Goal: Task Accomplishment & Management: Complete application form

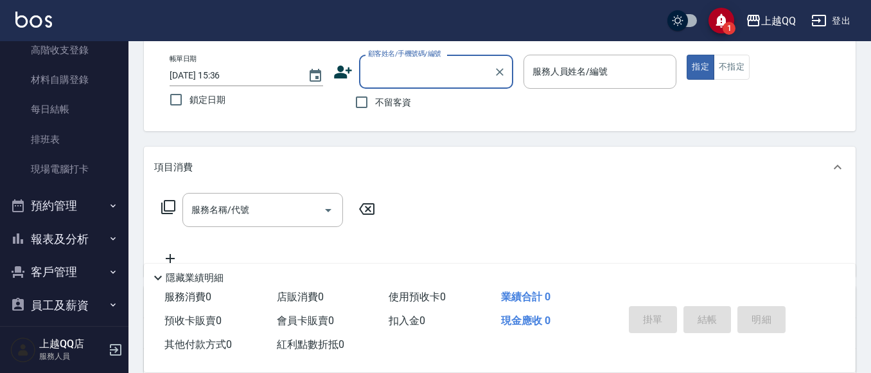
scroll to position [209, 0]
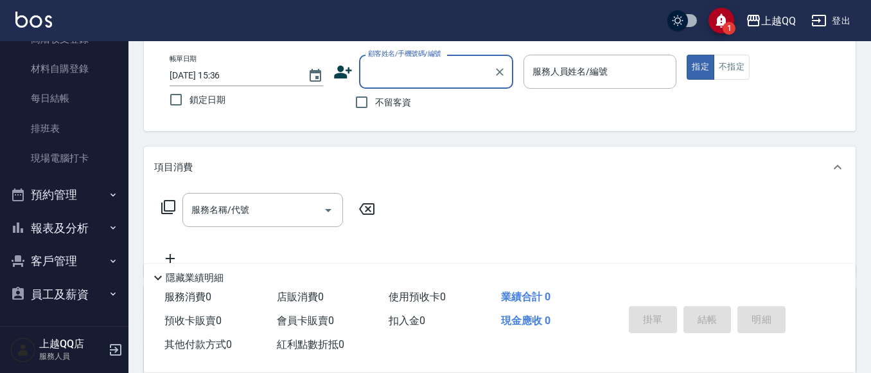
click at [57, 254] on button "客戶管理" at bounding box center [64, 260] width 118 height 33
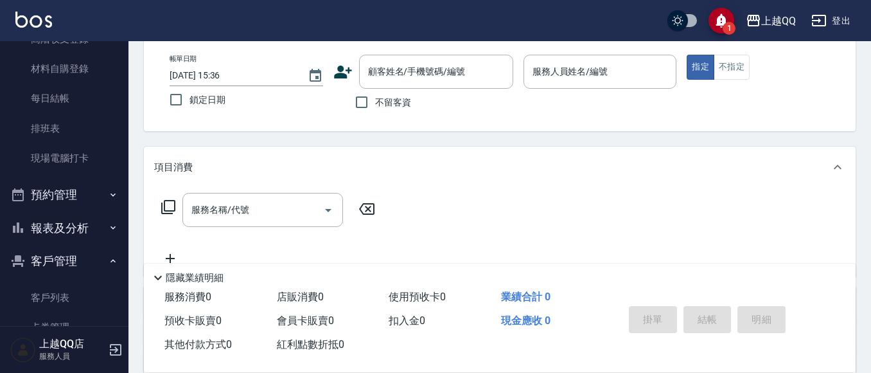
click at [65, 224] on button "報表及分析" at bounding box center [64, 227] width 118 height 33
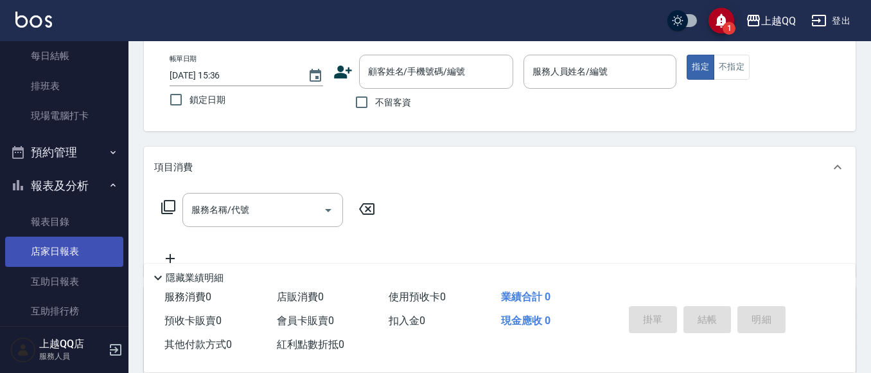
scroll to position [273, 0]
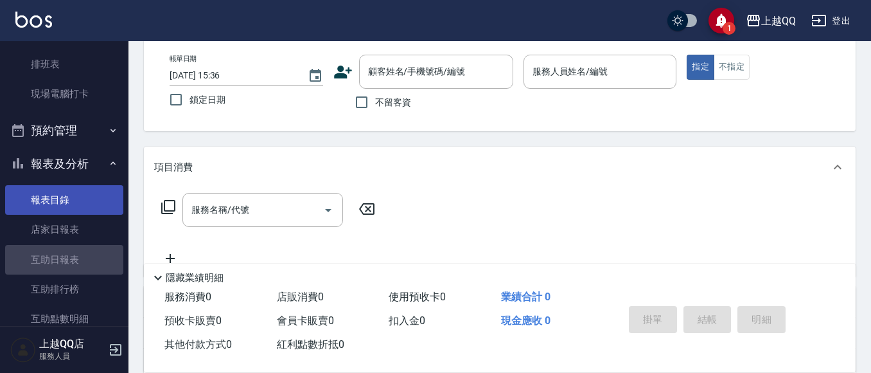
drag, startPoint x: 68, startPoint y: 267, endPoint x: 69, endPoint y: 191, distance: 75.2
click at [69, 266] on link "互助日報表" at bounding box center [64, 260] width 118 height 30
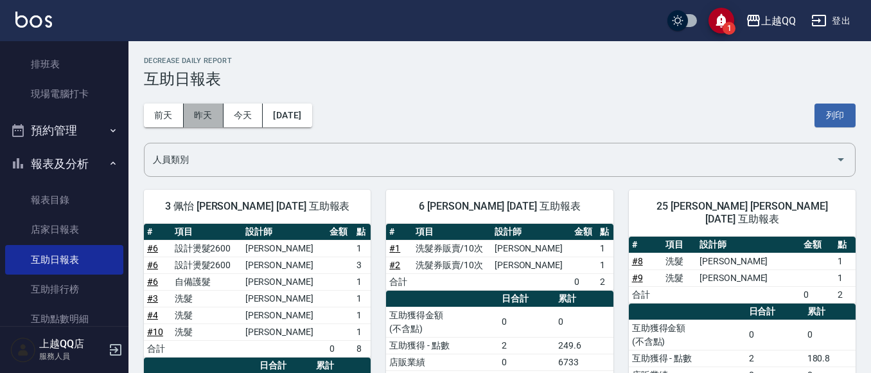
click at [202, 110] on button "昨天" at bounding box center [204, 115] width 40 height 24
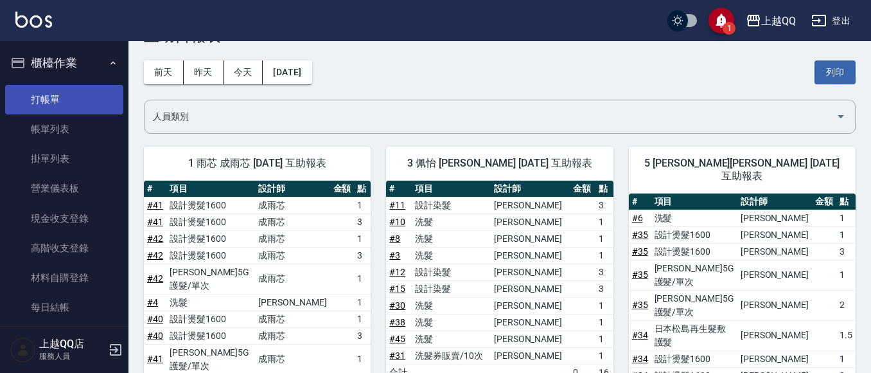
click at [85, 92] on link "打帳單" at bounding box center [64, 100] width 118 height 30
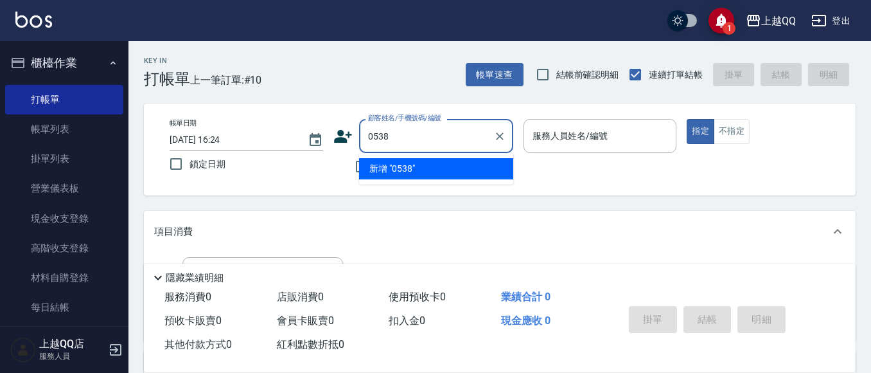
type input "0538"
click at [687, 119] on button "指定" at bounding box center [701, 131] width 28 height 25
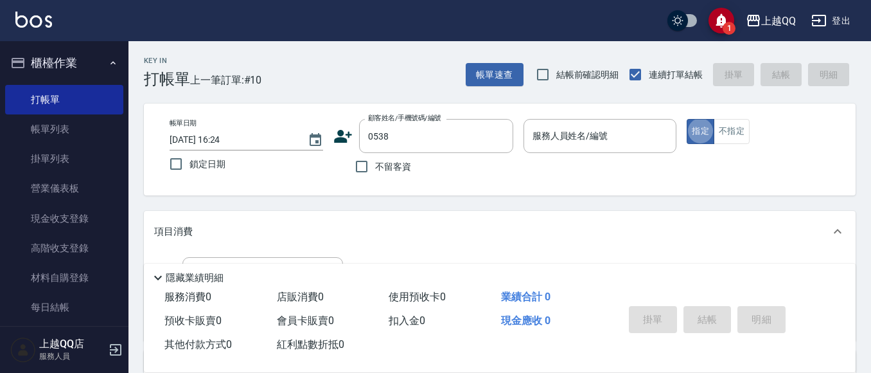
type button "true"
type input "[PERSON_NAME]/0917609736/0538"
type input "欣樺-6"
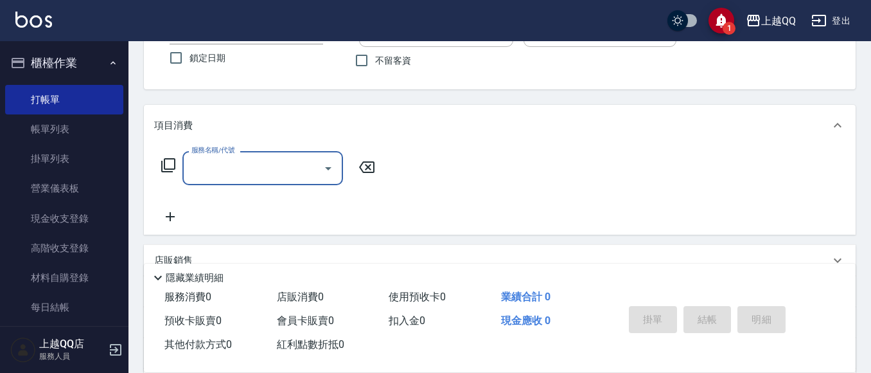
scroll to position [128, 0]
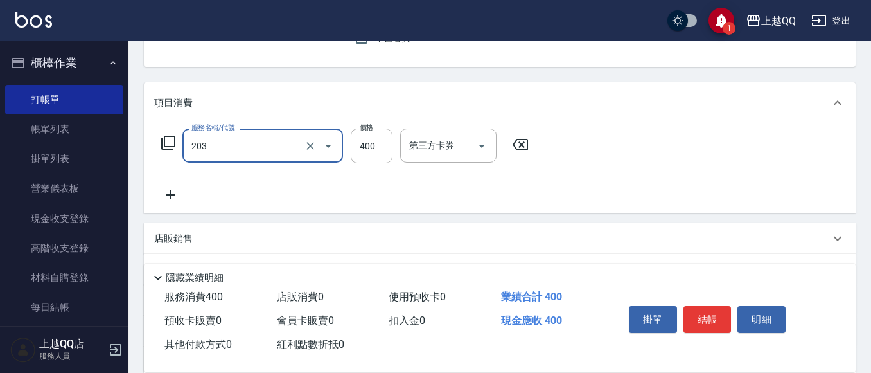
type input "203"
type input "3"
type input "指定單剪(203)"
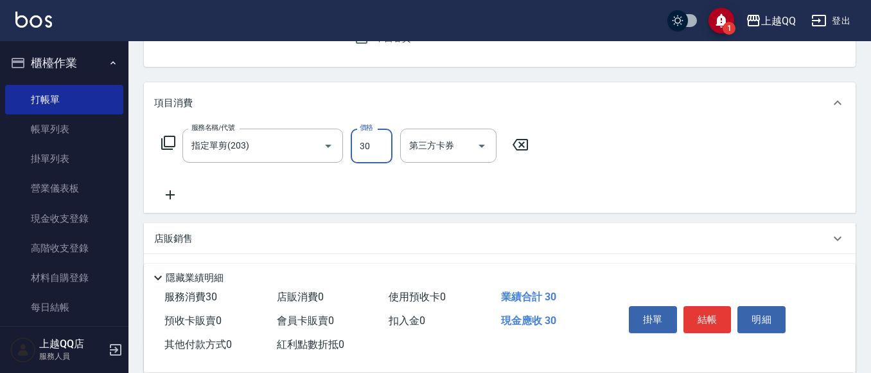
type input "300"
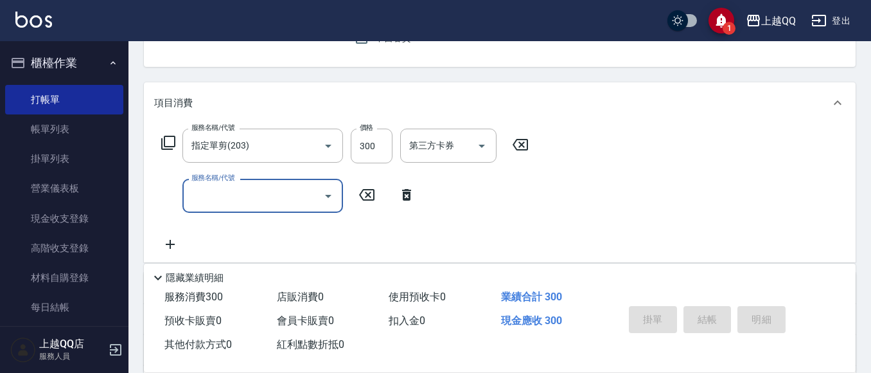
type input "[DATE] 16:35"
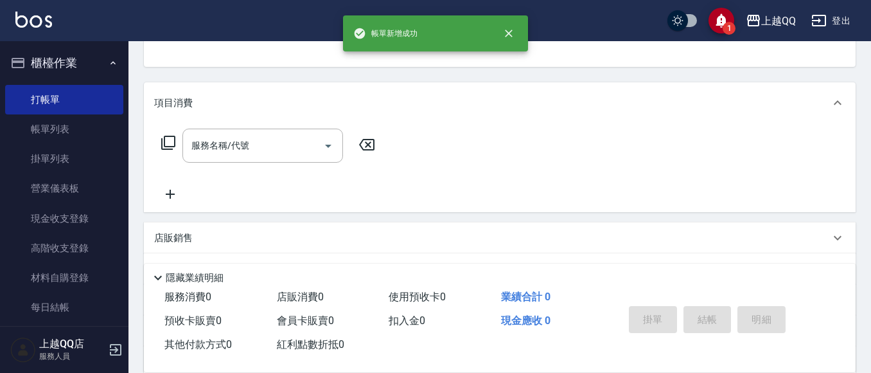
scroll to position [125, 0]
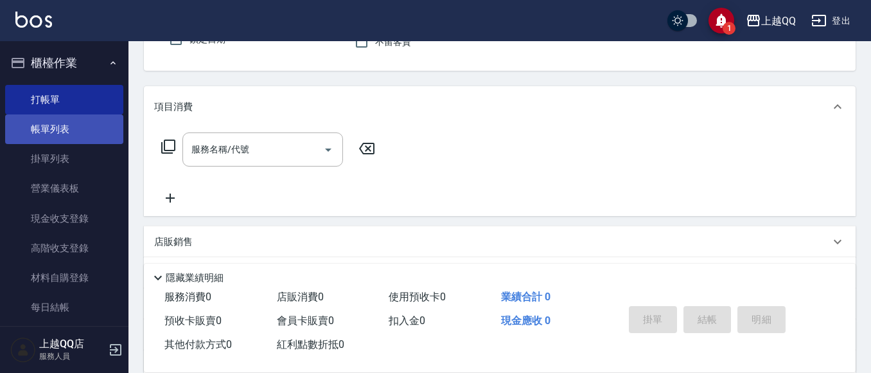
click at [95, 136] on link "帳單列表" at bounding box center [64, 129] width 118 height 30
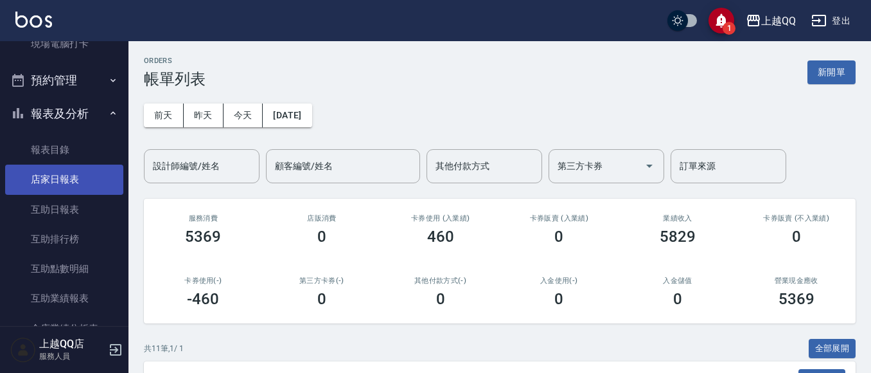
scroll to position [385, 0]
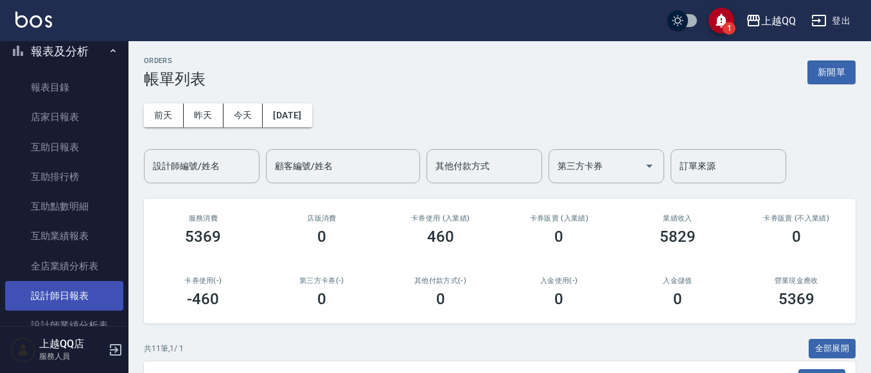
click at [60, 296] on link "設計師日報表" at bounding box center [64, 296] width 118 height 30
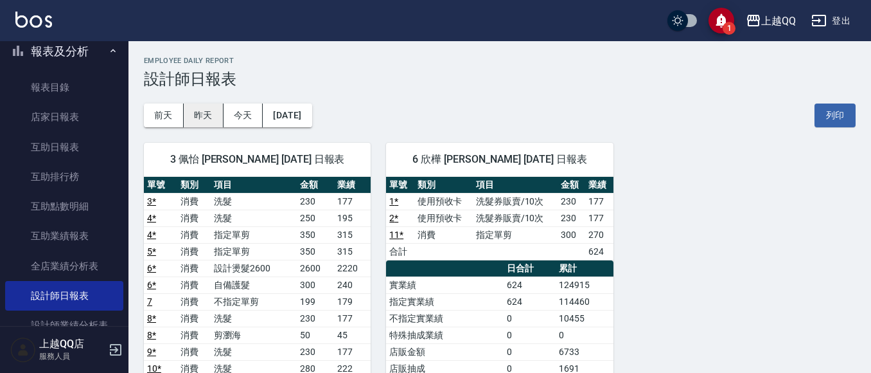
click at [189, 123] on button "昨天" at bounding box center [204, 115] width 40 height 24
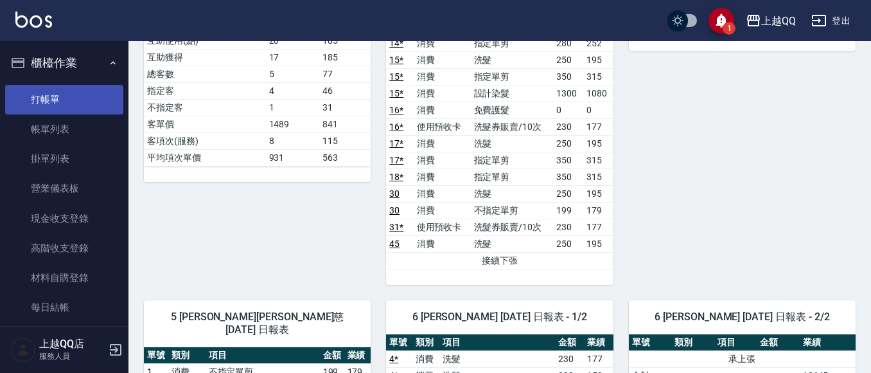
drag, startPoint x: 69, startPoint y: 118, endPoint x: 76, endPoint y: 95, distance: 23.6
click at [69, 117] on link "帳單列表" at bounding box center [64, 129] width 118 height 30
click at [75, 96] on link "打帳單" at bounding box center [64, 100] width 118 height 30
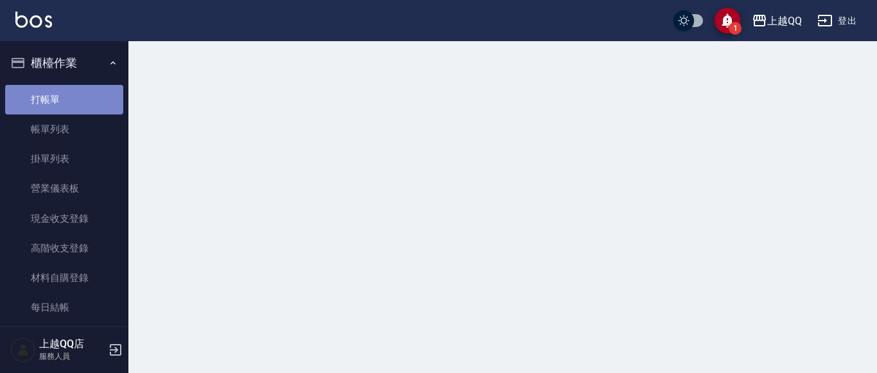
click at [76, 95] on link "打帳單" at bounding box center [64, 100] width 118 height 30
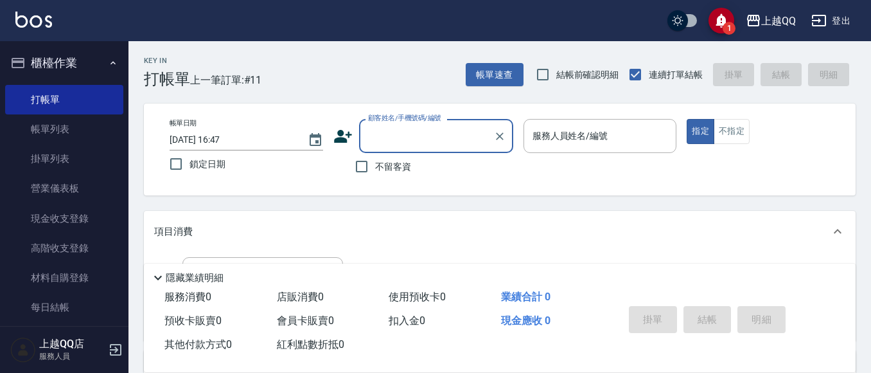
click at [405, 166] on span "不留客資" at bounding box center [393, 166] width 36 height 13
click at [375, 166] on input "不留客資" at bounding box center [361, 166] width 27 height 27
checkbox input "true"
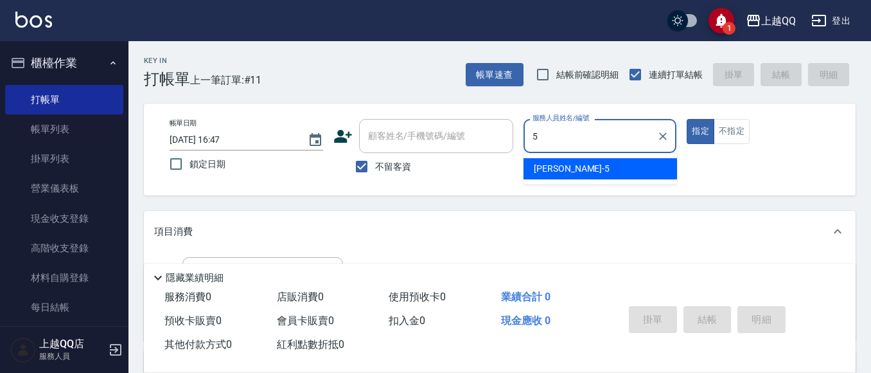
type input "[PERSON_NAME]5"
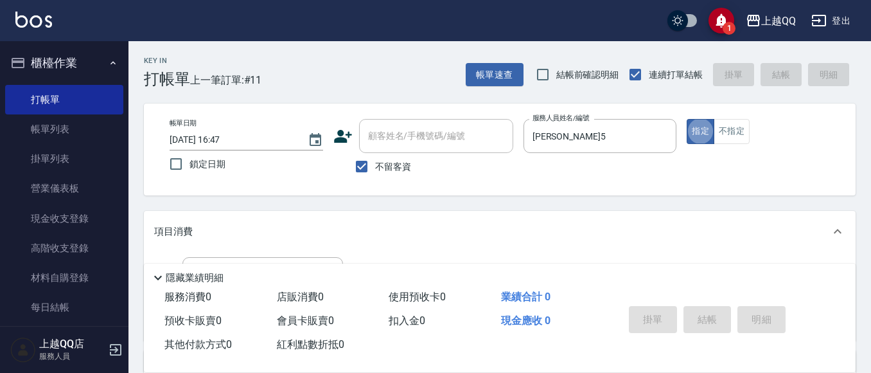
type button "true"
click at [714, 133] on button "不指定" at bounding box center [732, 131] width 36 height 25
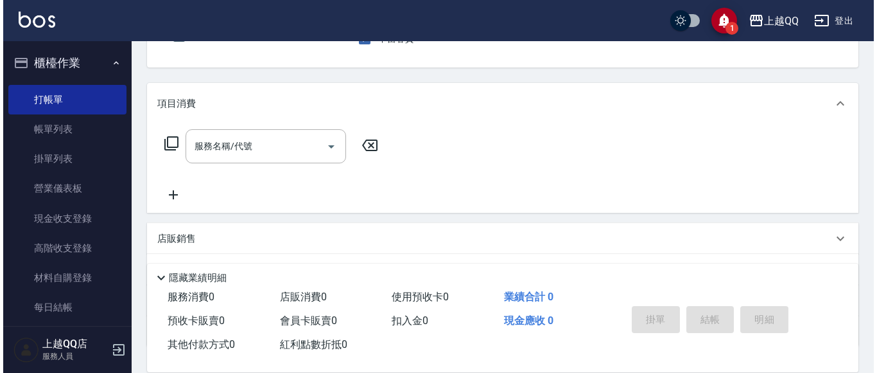
scroll to position [128, 0]
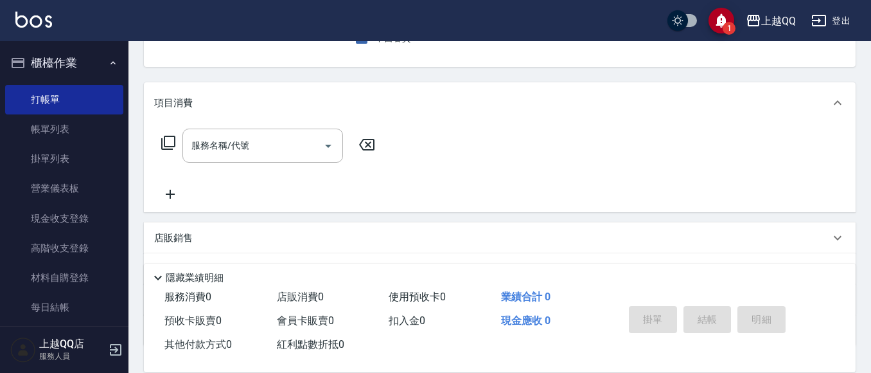
click at [163, 139] on icon at bounding box center [168, 142] width 15 height 15
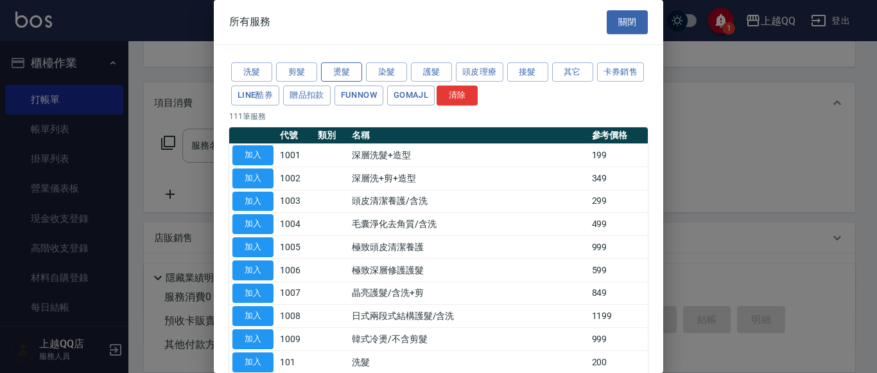
click at [350, 78] on button "燙髮" at bounding box center [341, 72] width 41 height 20
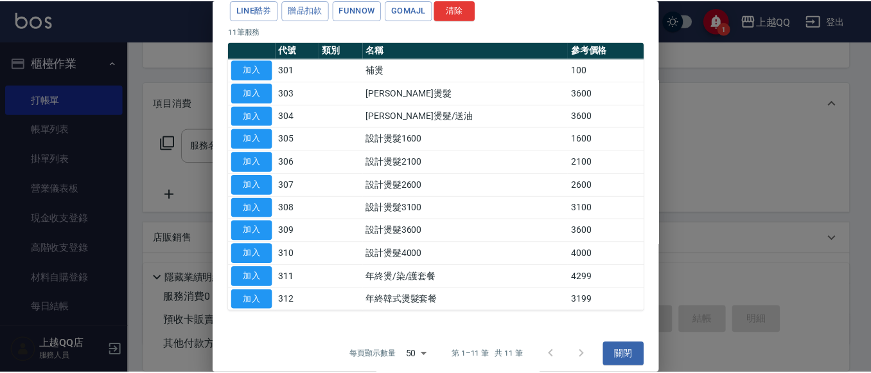
scroll to position [94, 0]
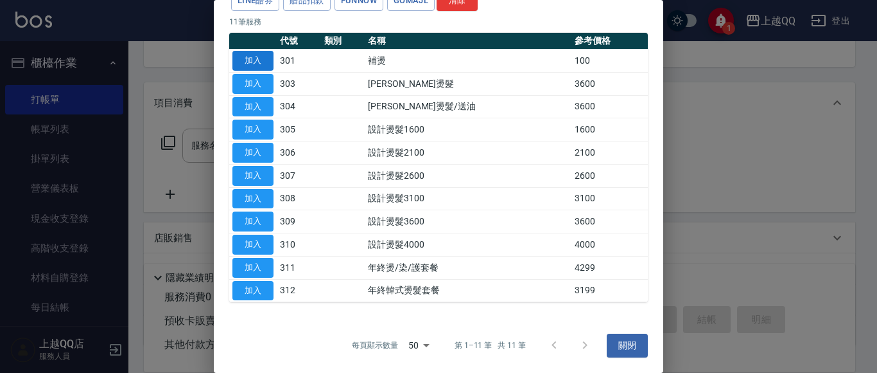
click at [264, 60] on button "加入" at bounding box center [253, 61] width 41 height 20
type input "補燙(301)"
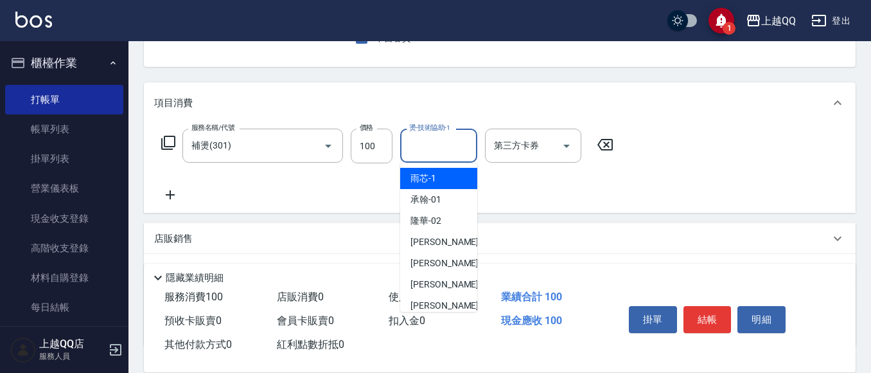
click at [424, 141] on div "燙-技術協助-1 燙-技術協助-1" at bounding box center [438, 145] width 77 height 34
click at [312, 152] on button "Clear" at bounding box center [310, 146] width 18 height 18
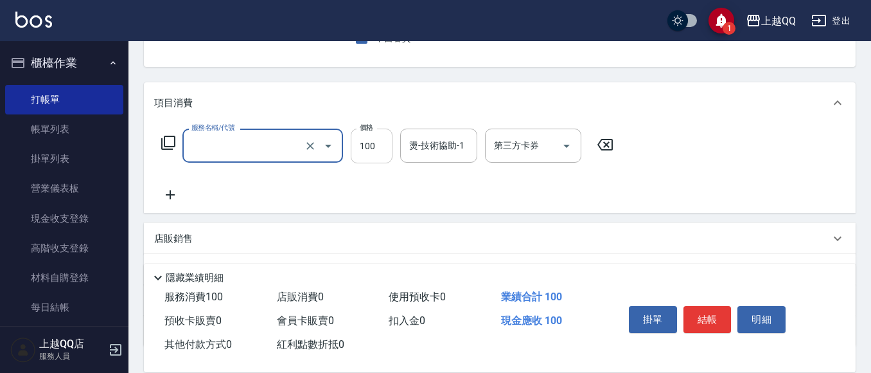
type input "補燙(301)"
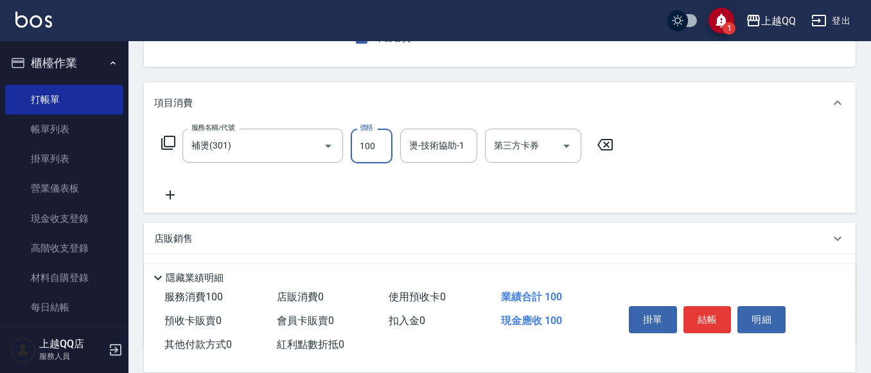
click at [381, 145] on input "100" at bounding box center [372, 145] width 42 height 35
type input "0"
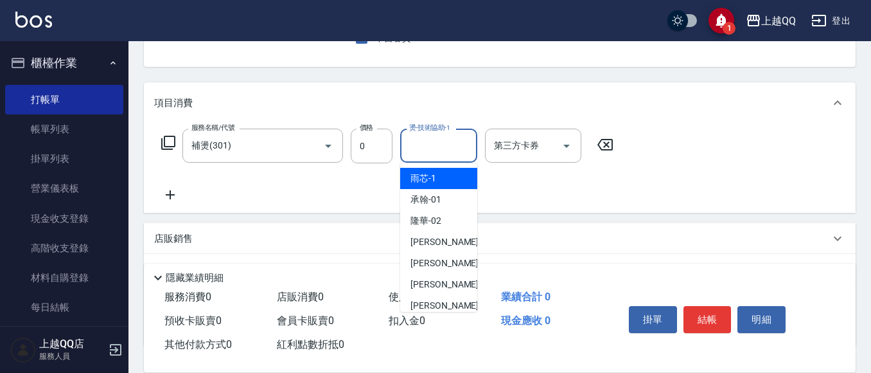
click at [433, 147] on input "燙-技術協助-1" at bounding box center [439, 145] width 66 height 22
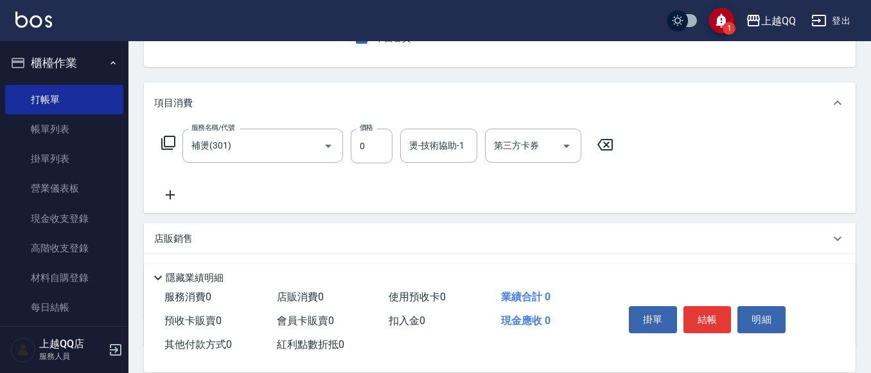
click at [602, 146] on icon at bounding box center [605, 144] width 32 height 15
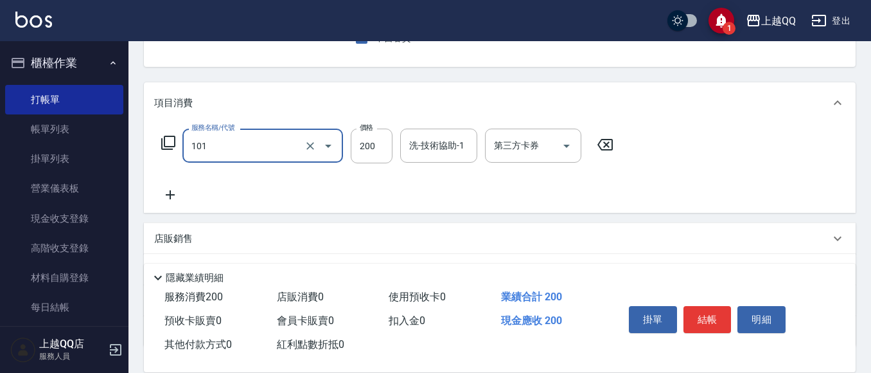
type input "洗髮(101)"
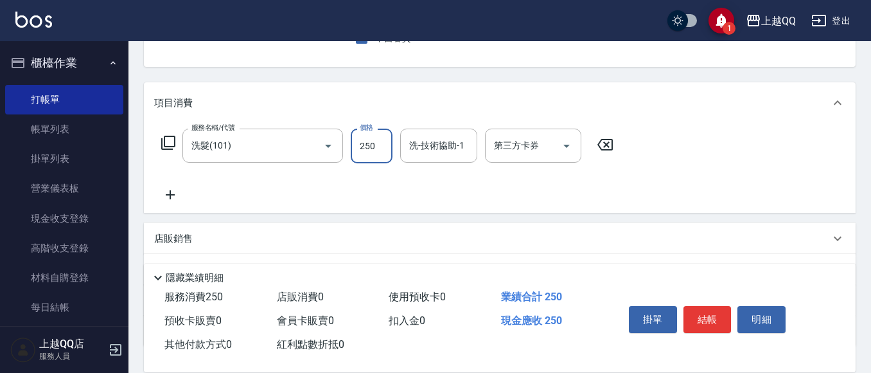
type input "250"
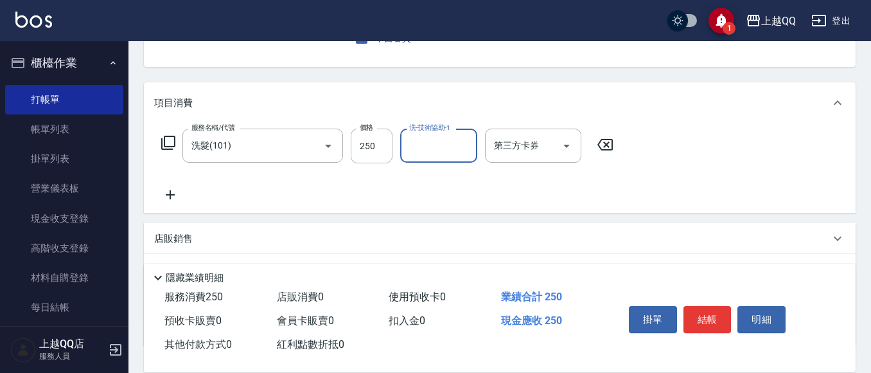
type input "2"
type input "[PERSON_NAME]5"
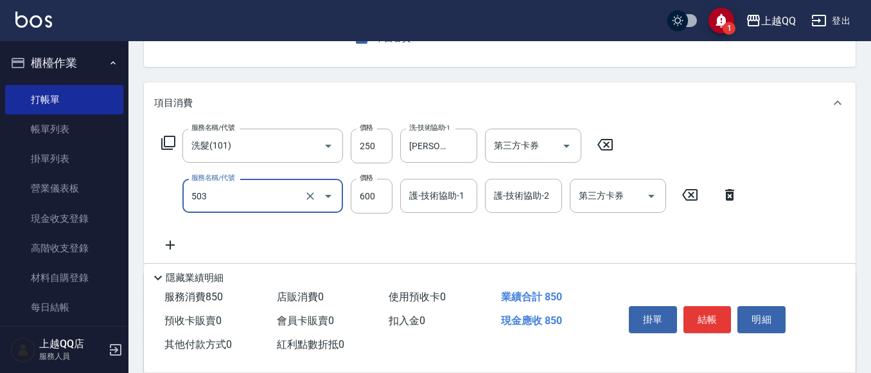
type input "小麥蛋白護髮(503)"
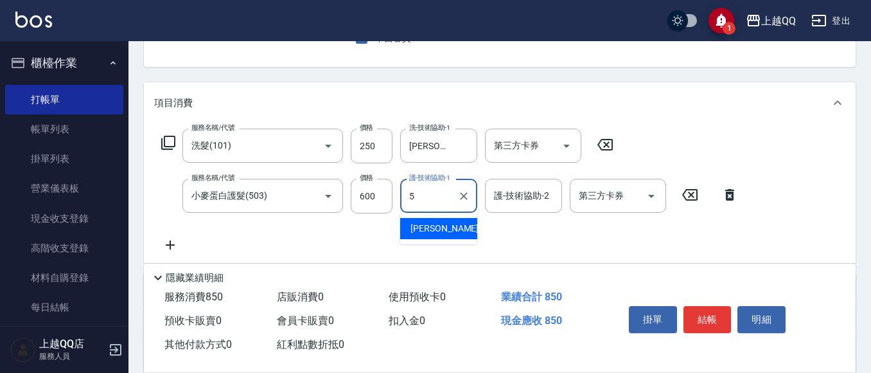
type input "[PERSON_NAME]5"
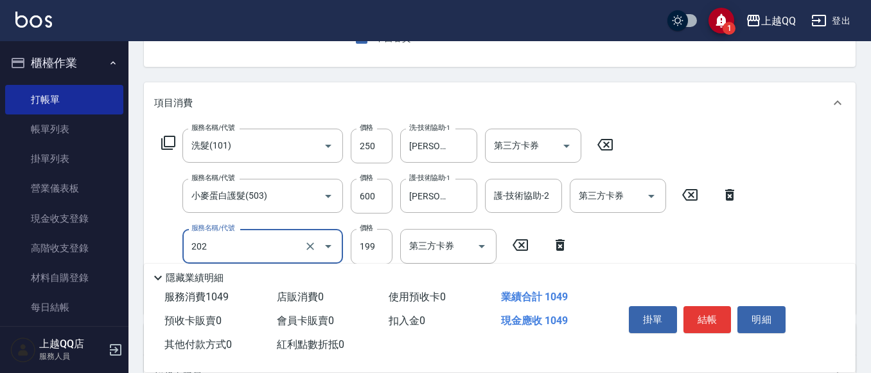
type input "不指定單剪(202)"
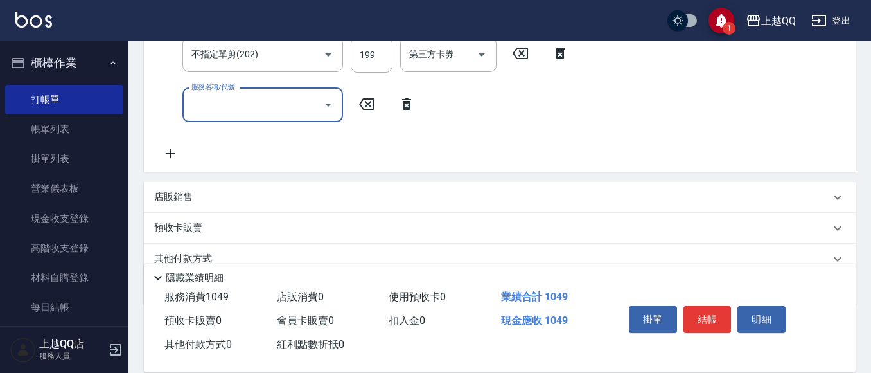
scroll to position [321, 0]
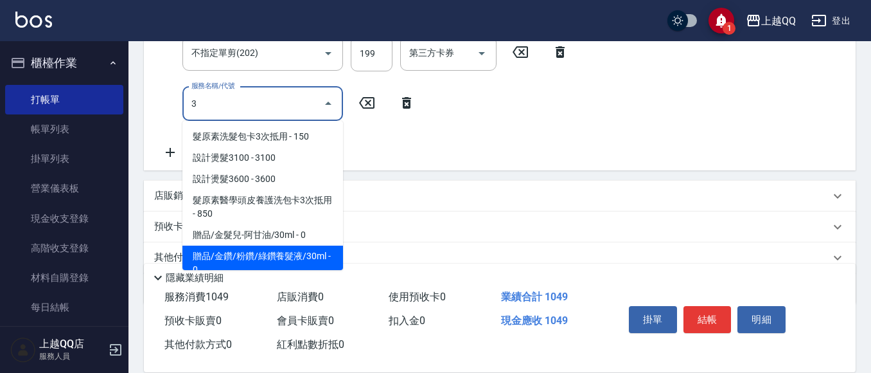
type input "3"
click at [407, 106] on icon at bounding box center [406, 103] width 9 height 12
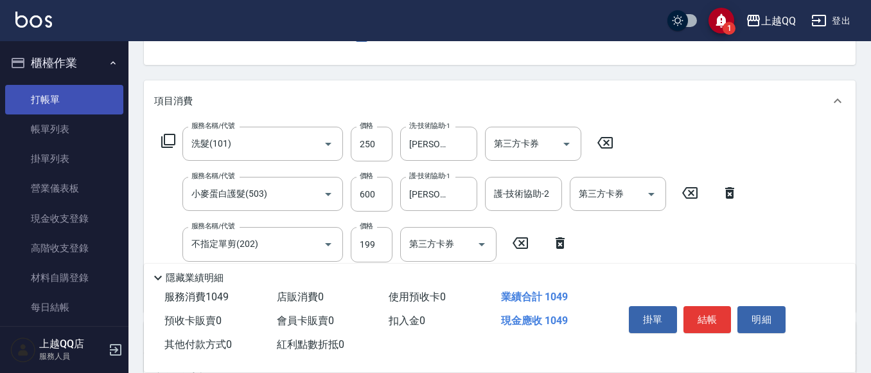
scroll to position [128, 0]
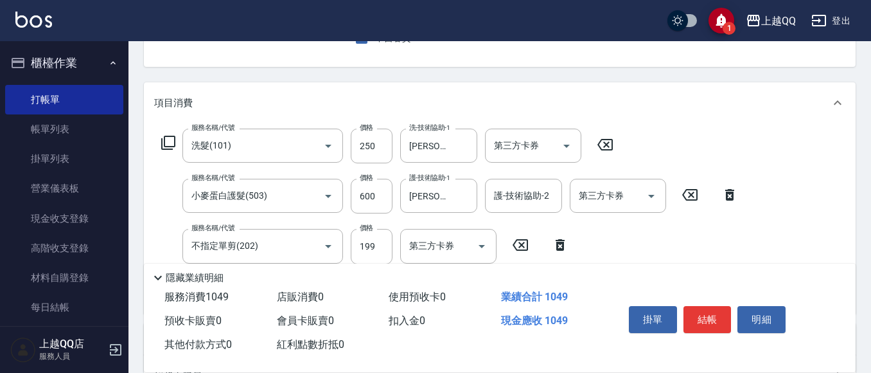
click at [162, 139] on icon at bounding box center [168, 143] width 14 height 14
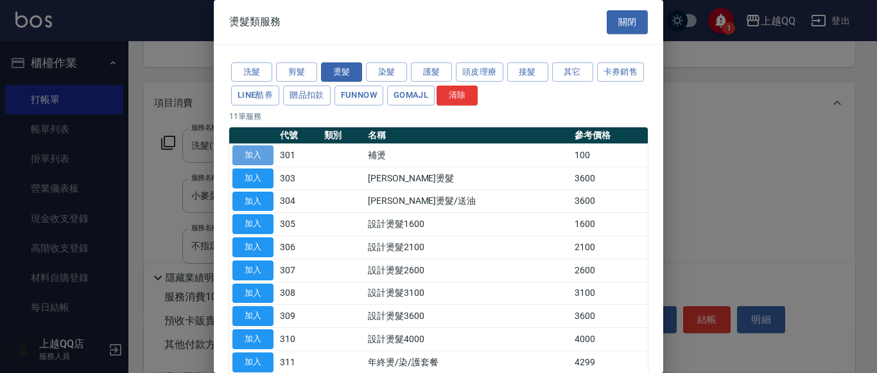
drag, startPoint x: 251, startPoint y: 152, endPoint x: 253, endPoint y: 145, distance: 7.5
click at [251, 154] on button "加入" at bounding box center [253, 155] width 41 height 20
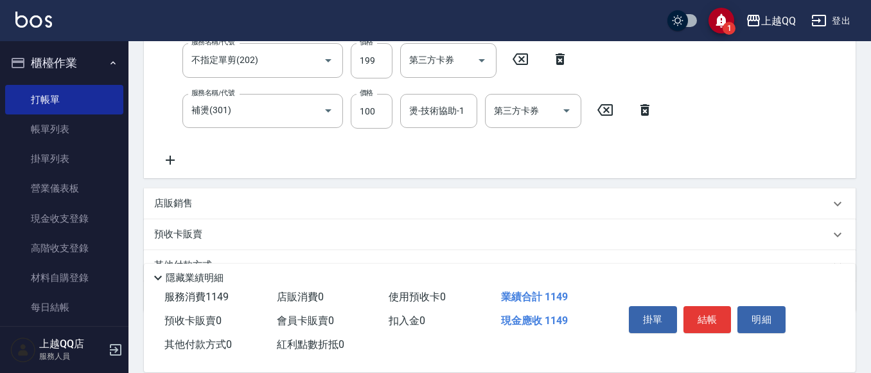
scroll to position [321, 0]
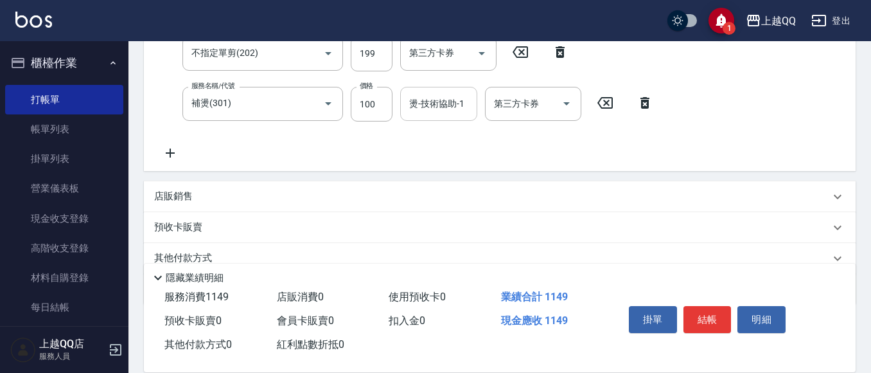
click at [449, 116] on div "燙-技術協助-1" at bounding box center [438, 104] width 77 height 34
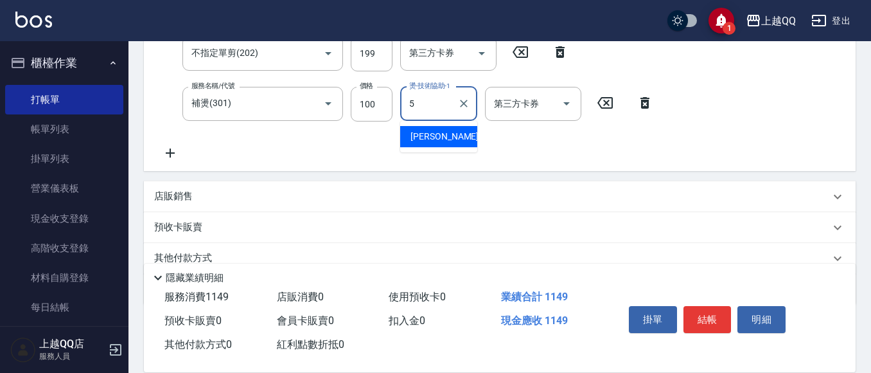
type input "[PERSON_NAME]5"
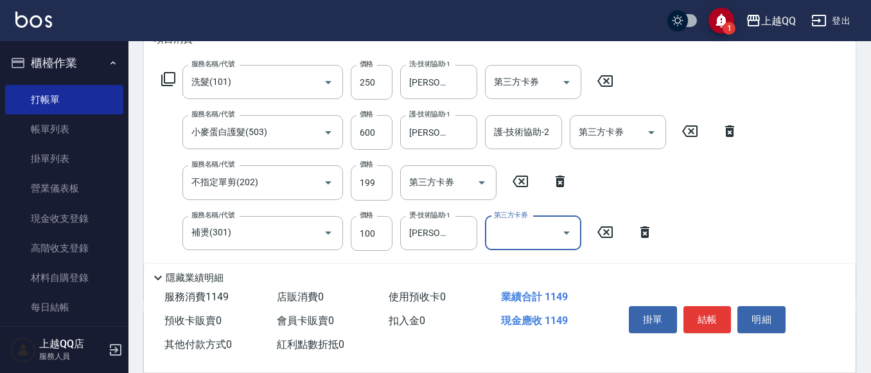
scroll to position [193, 0]
click at [714, 309] on button "結帳" at bounding box center [707, 319] width 48 height 27
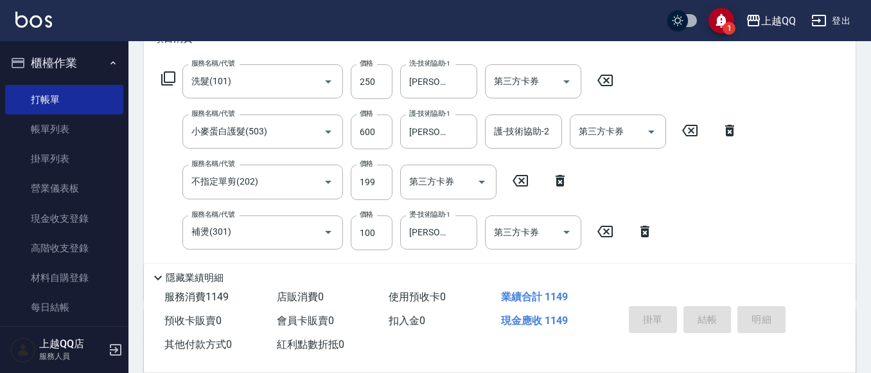
type input "[DATE] 16:51"
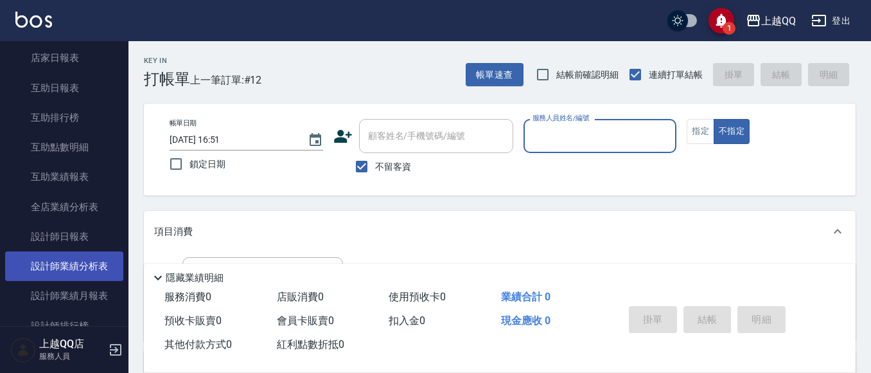
scroll to position [450, 0]
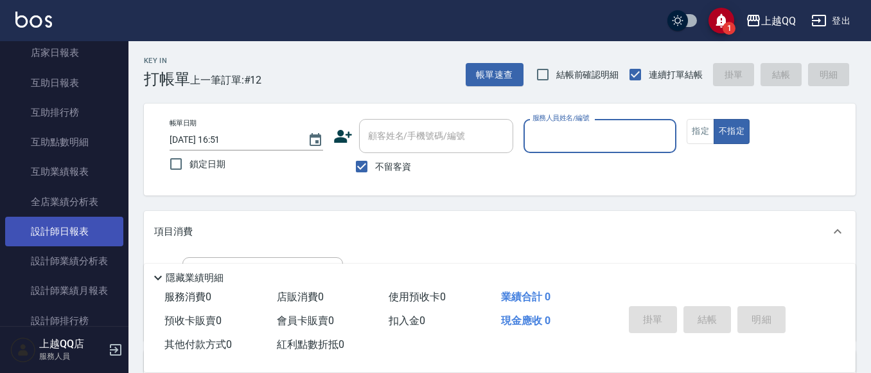
click at [50, 218] on link "設計師日報表" at bounding box center [64, 231] width 118 height 30
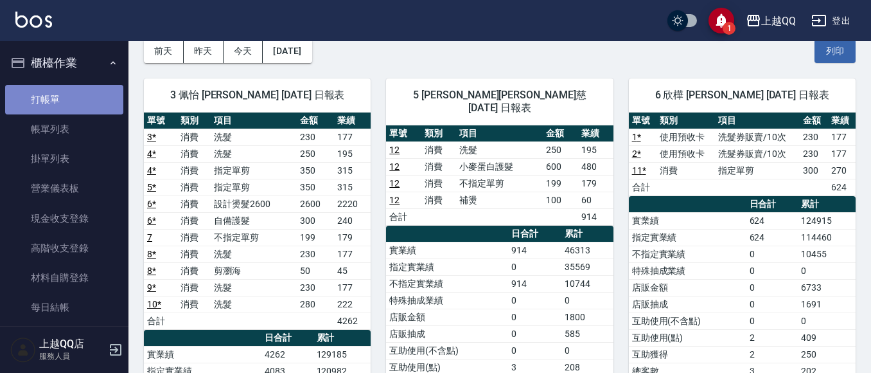
click at [87, 101] on link "打帳單" at bounding box center [64, 100] width 118 height 30
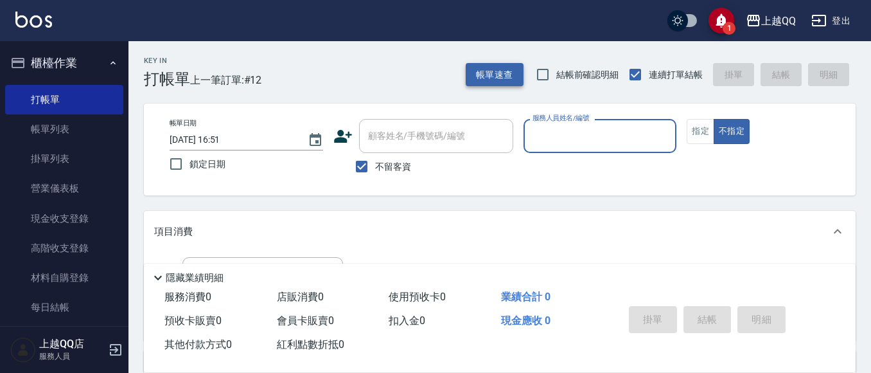
click at [488, 83] on button "帳單速查" at bounding box center [495, 75] width 58 height 24
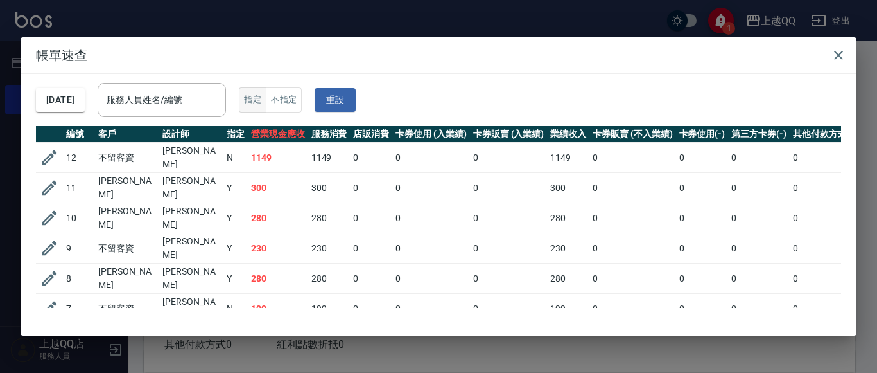
drag, startPoint x: 231, startPoint y: 98, endPoint x: 270, endPoint y: 106, distance: 39.3
click at [220, 101] on input "服務人員姓名/編號" at bounding box center [161, 100] width 117 height 22
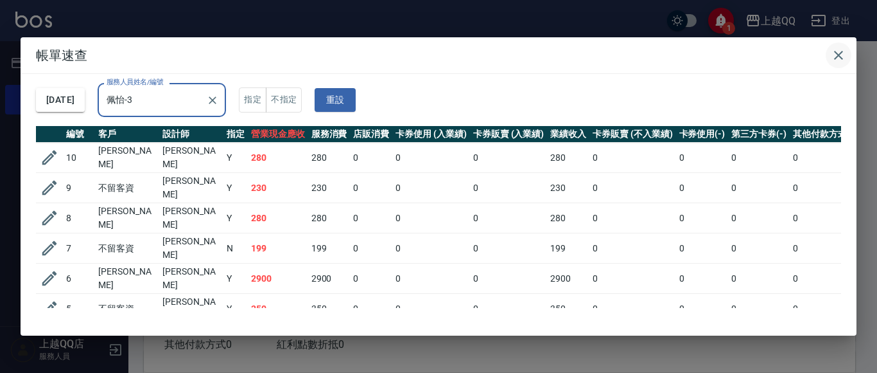
type input "佩怡-3"
click at [846, 52] on icon "button" at bounding box center [838, 55] width 15 height 15
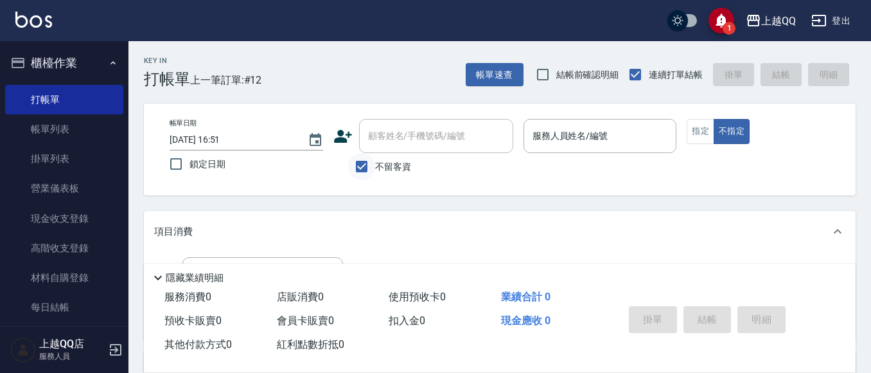
click at [364, 160] on input "不留客資" at bounding box center [361, 166] width 27 height 27
checkbox input "false"
click at [403, 149] on div "顧客姓名/手機號碼/編號" at bounding box center [436, 136] width 154 height 34
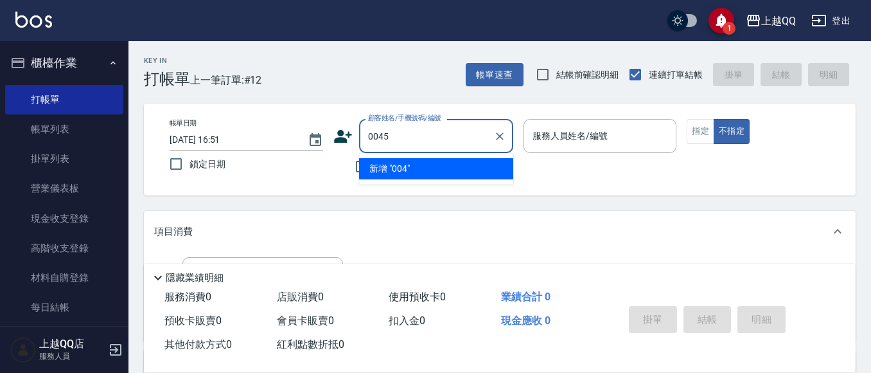
type input "0045"
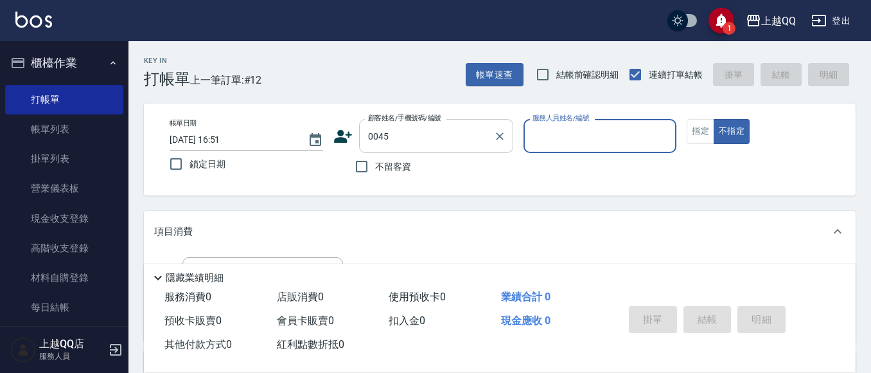
click at [714, 119] on button "不指定" at bounding box center [732, 131] width 36 height 25
type button "false"
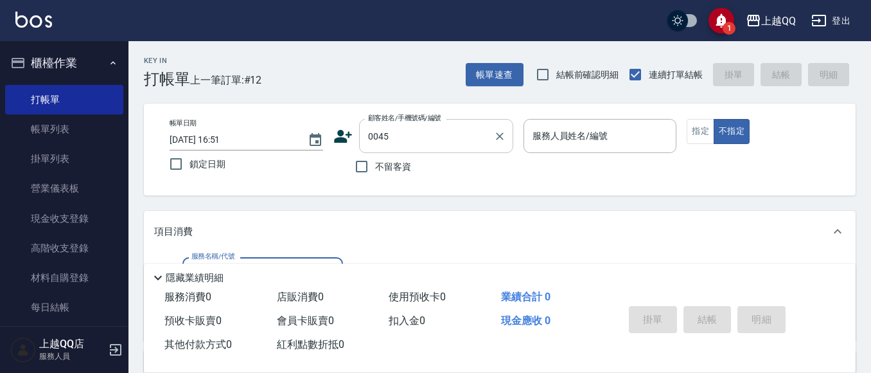
type input "1"
type input "[PERSON_NAME]/0937912815/0045"
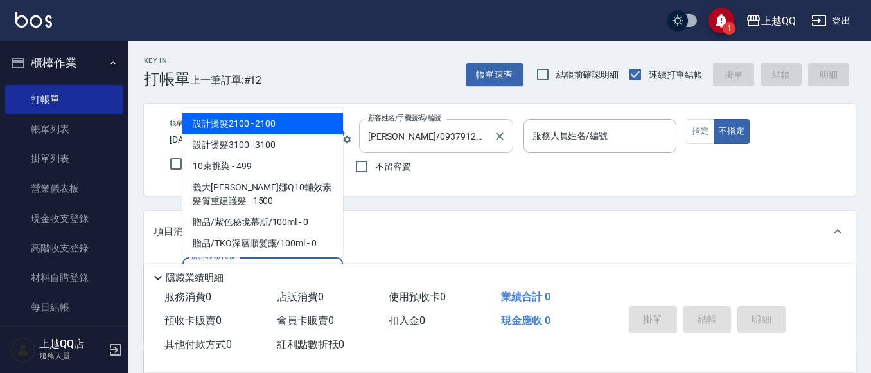
type input "101"
type input "佩怡-3"
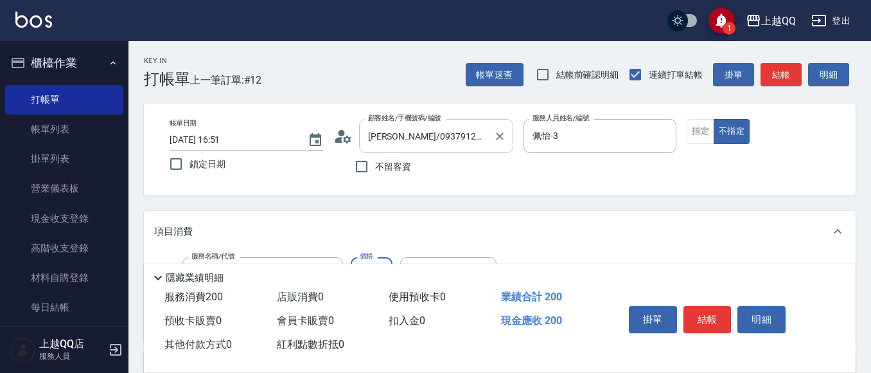
type input "洗髮(101)"
type input "230"
click at [716, 123] on button "不指定" at bounding box center [732, 131] width 36 height 25
click at [703, 127] on button "指定" at bounding box center [701, 131] width 28 height 25
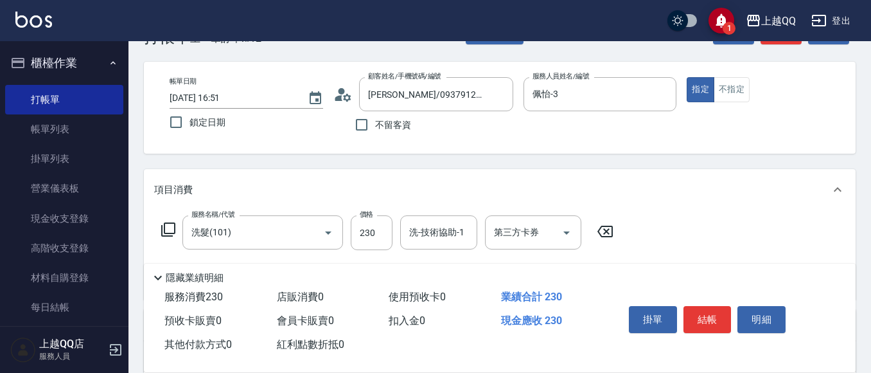
scroll to position [64, 0]
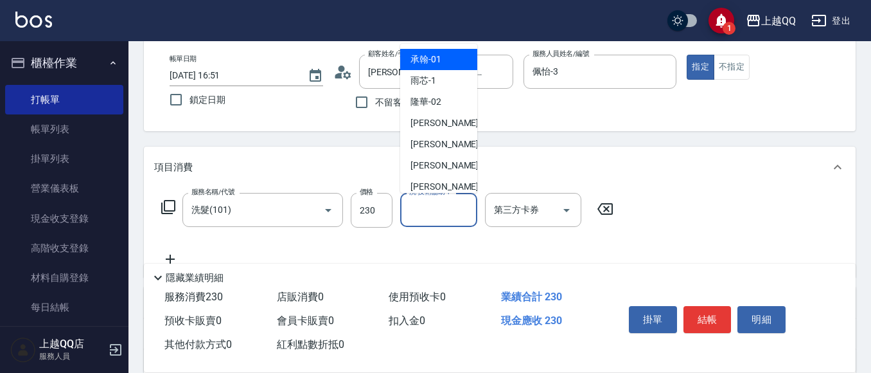
click at [452, 210] on div "洗-技術協助-1 洗-技術協助-1" at bounding box center [438, 210] width 77 height 34
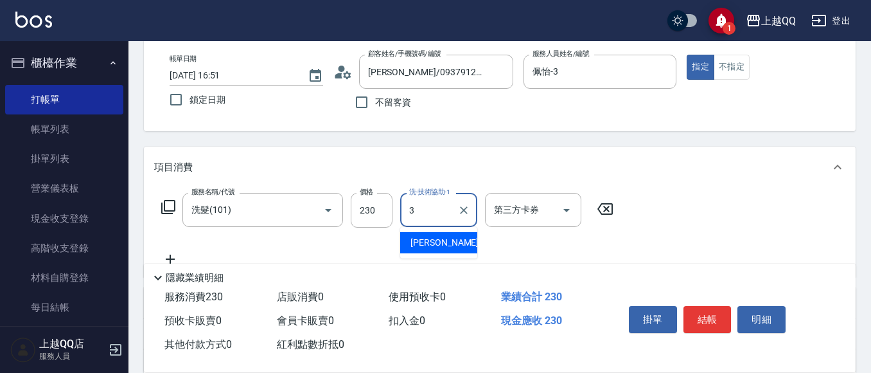
type input "佩怡-3"
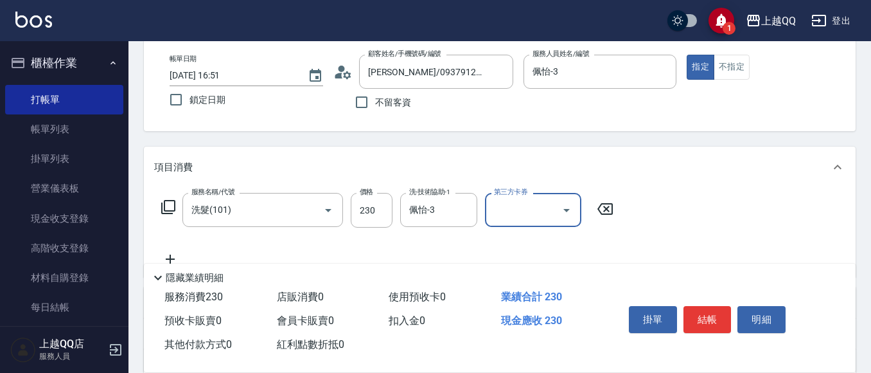
drag, startPoint x: 714, startPoint y: 318, endPoint x: 723, endPoint y: 310, distance: 12.3
click at [720, 315] on button "結帳" at bounding box center [707, 319] width 48 height 27
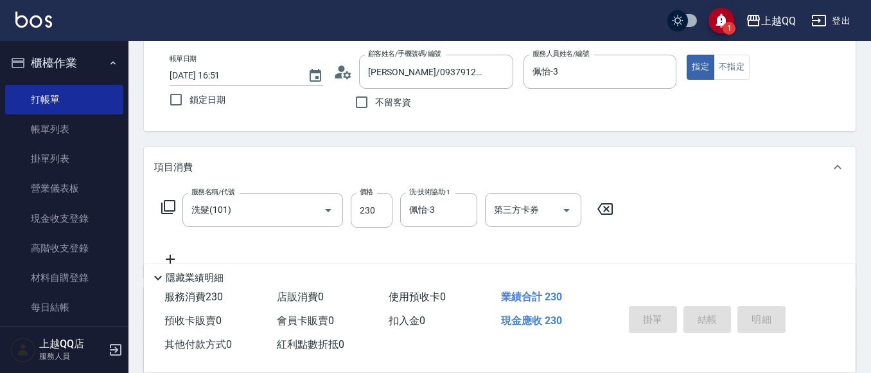
type input "[DATE] 16:55"
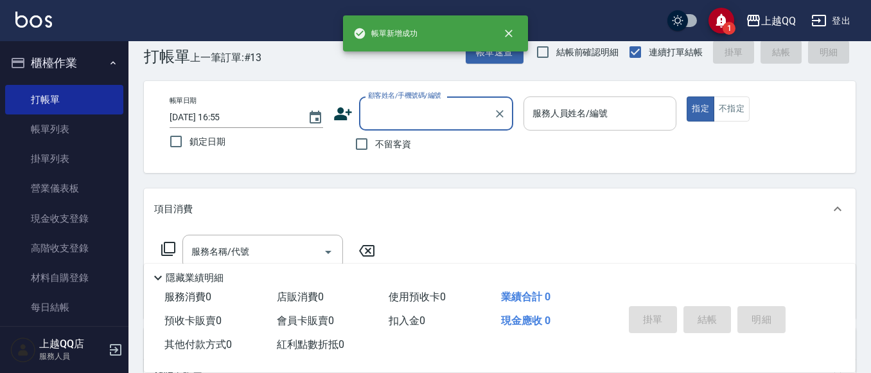
scroll to position [0, 0]
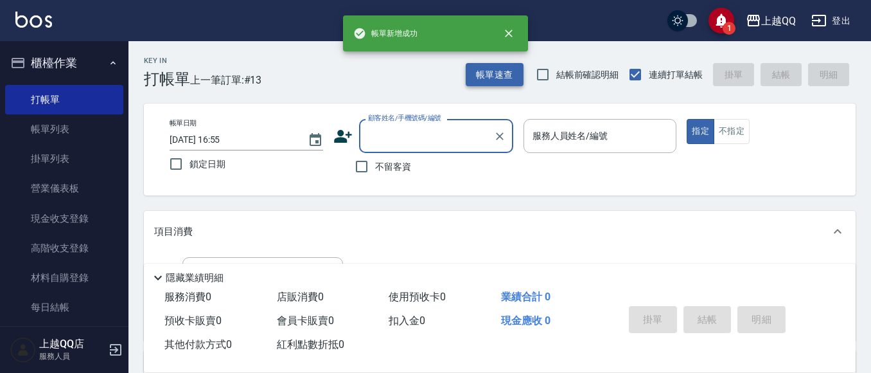
click at [507, 73] on button "帳單速查" at bounding box center [495, 75] width 58 height 24
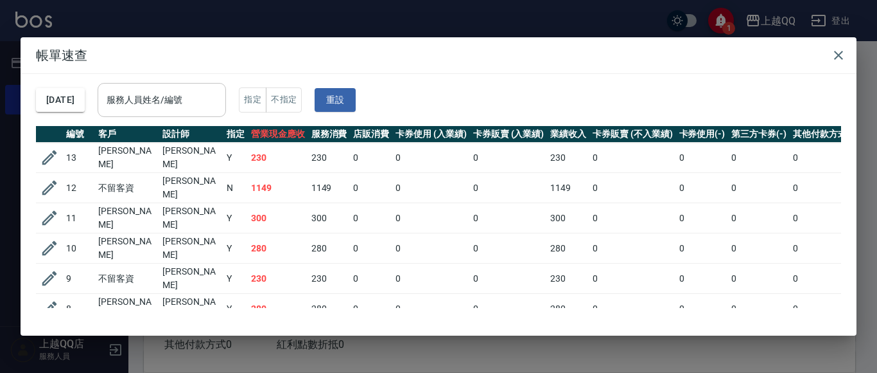
click at [209, 105] on input "服務人員姓名/編號" at bounding box center [161, 100] width 117 height 22
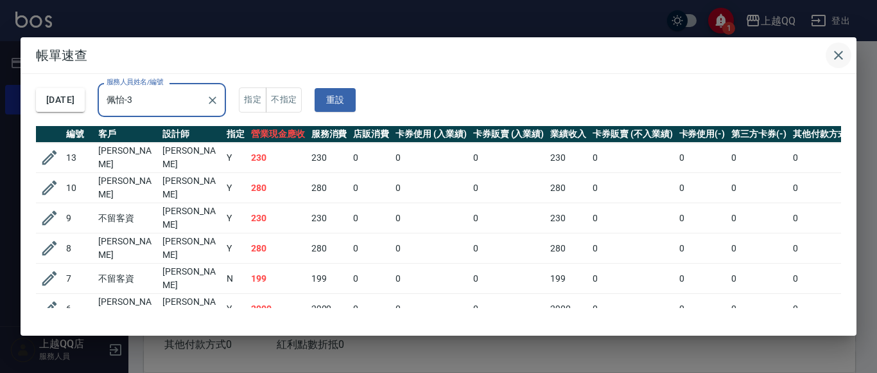
type input "佩怡-3"
click at [831, 58] on icon "button" at bounding box center [838, 55] width 15 height 15
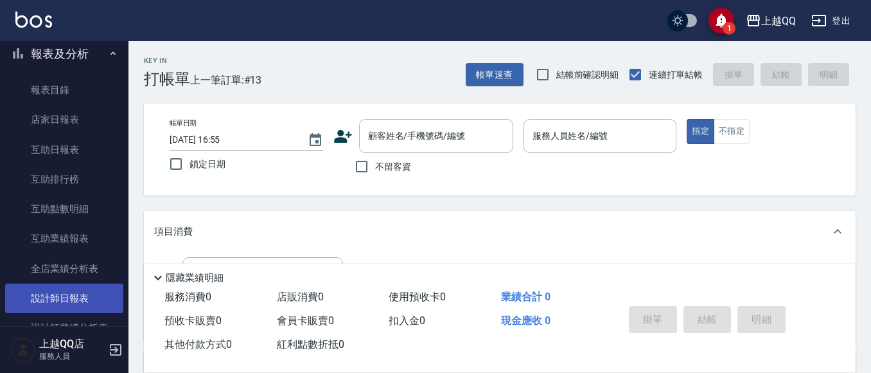
scroll to position [385, 0]
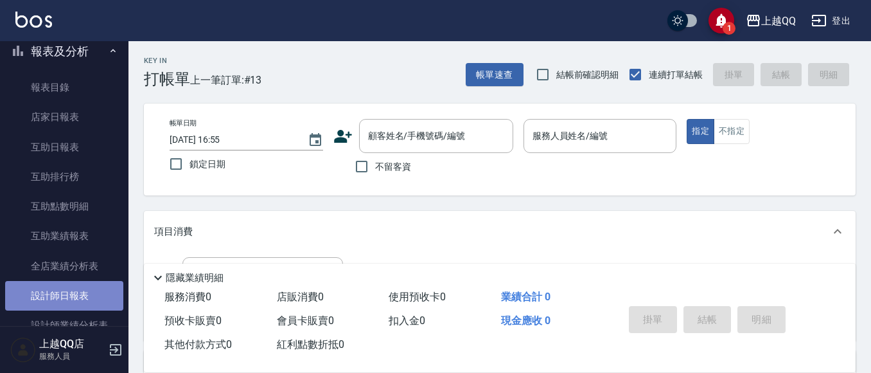
click at [73, 295] on link "設計師日報表" at bounding box center [64, 296] width 118 height 30
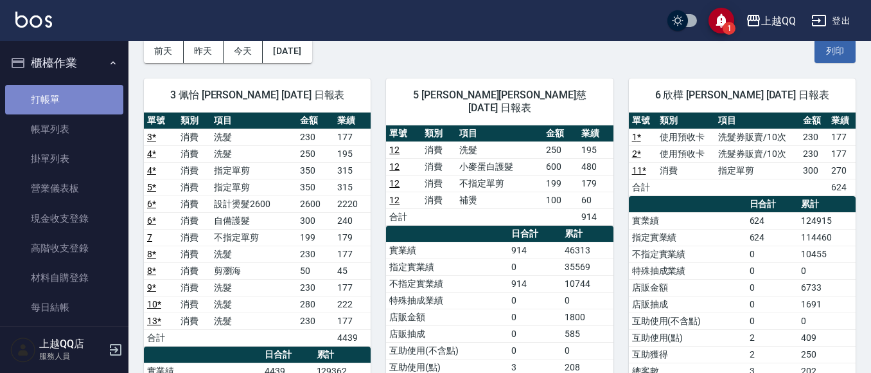
click at [71, 96] on link "打帳單" at bounding box center [64, 100] width 118 height 30
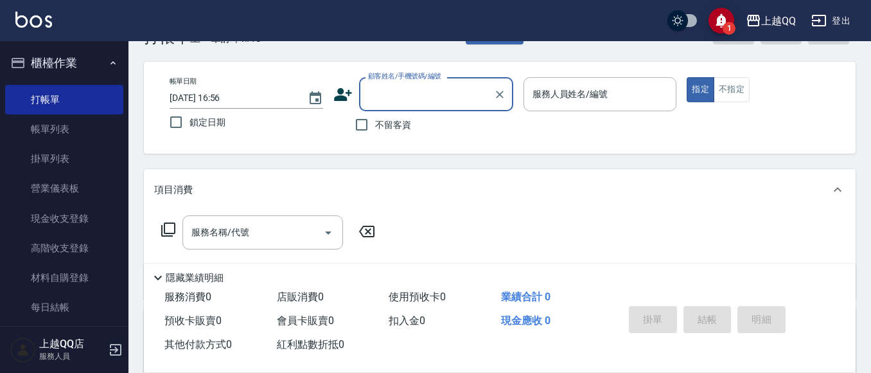
scroll to position [64, 0]
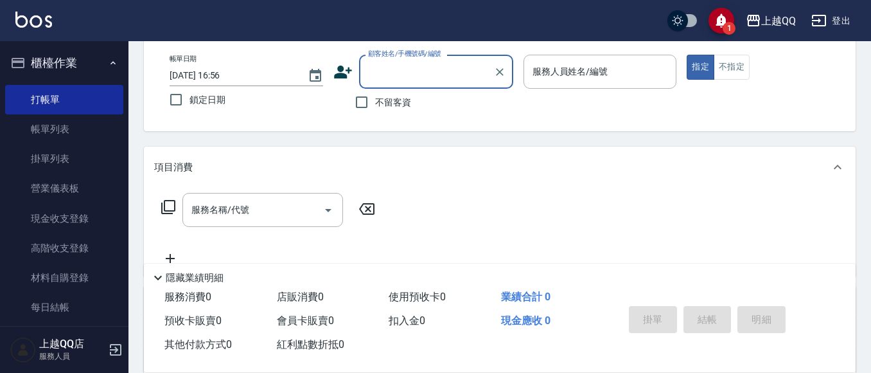
click at [388, 102] on span "不留客資" at bounding box center [393, 102] width 36 height 13
click at [375, 102] on input "不留客資" at bounding box center [361, 102] width 27 height 27
checkbox input "true"
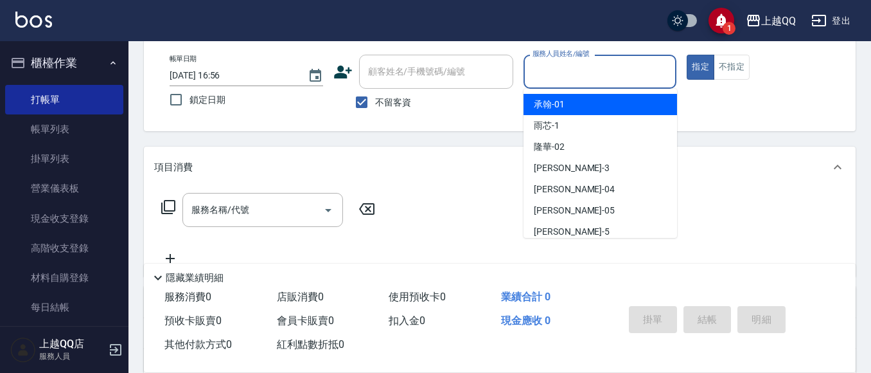
click at [571, 80] on input "服務人員姓名/編號" at bounding box center [600, 71] width 142 height 22
type input "欣樺-6"
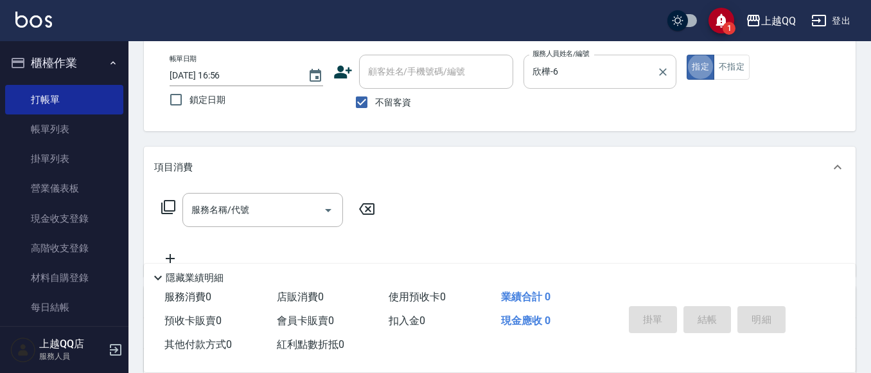
type button "true"
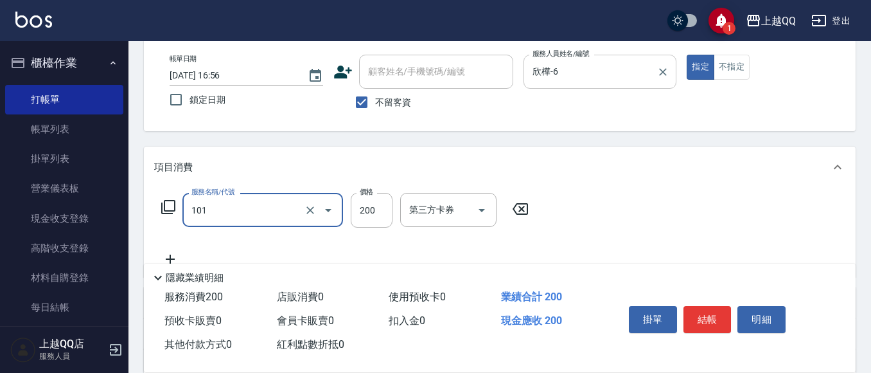
type input "洗髮(101)"
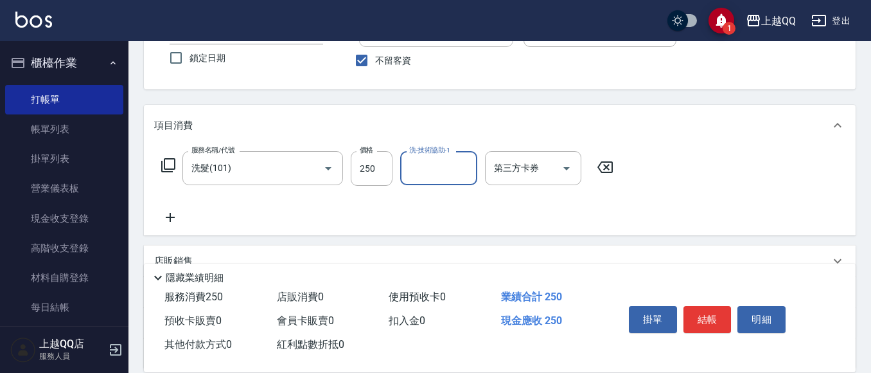
scroll to position [128, 0]
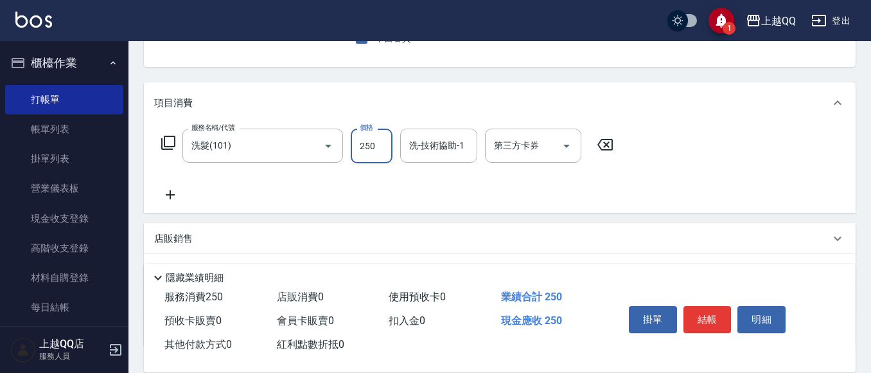
click at [368, 150] on input "250" at bounding box center [372, 145] width 42 height 35
type input "230"
type input "[PERSON_NAME]-25"
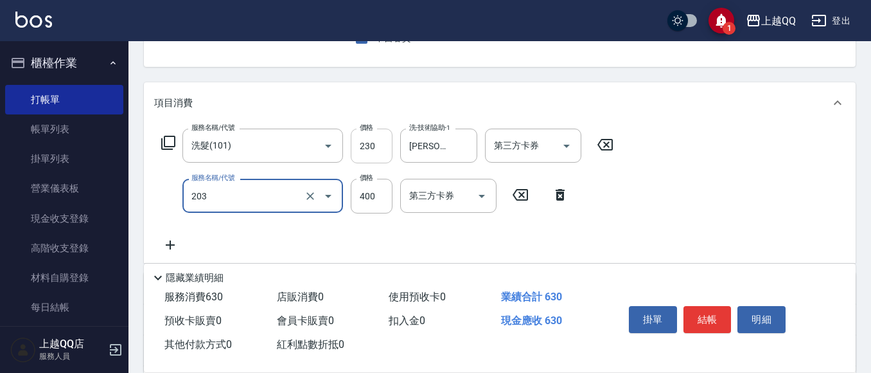
type input "指定單剪(203)"
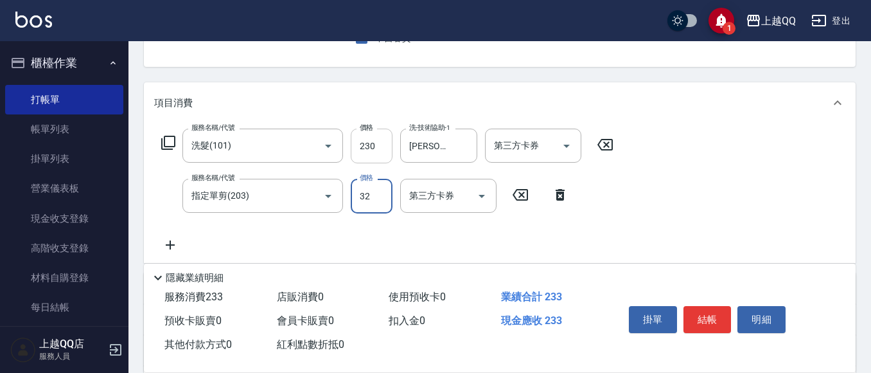
type input "320"
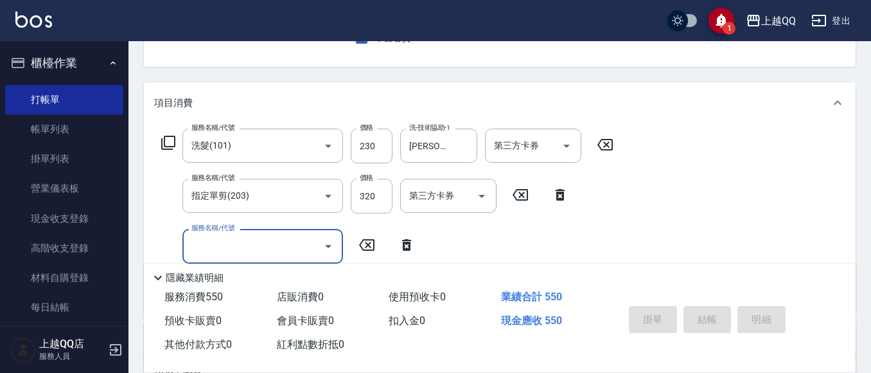
type input "[DATE] 17:01"
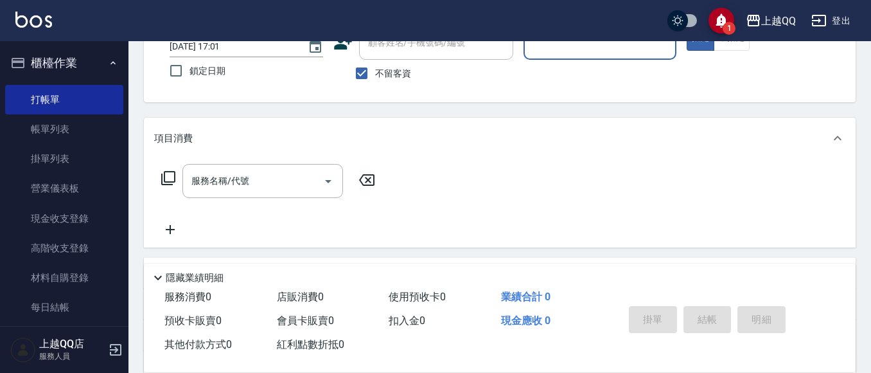
scroll to position [78, 0]
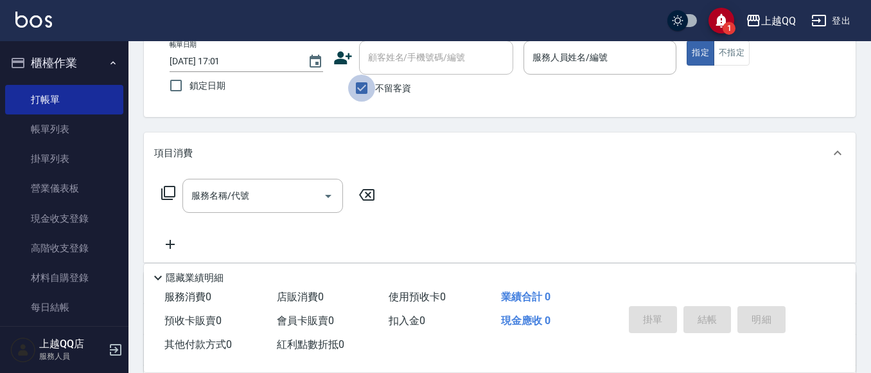
click at [369, 84] on input "不留客資" at bounding box center [361, 88] width 27 height 27
checkbox input "false"
click at [384, 44] on div "顧客姓名/手機號碼/編號" at bounding box center [436, 57] width 154 height 34
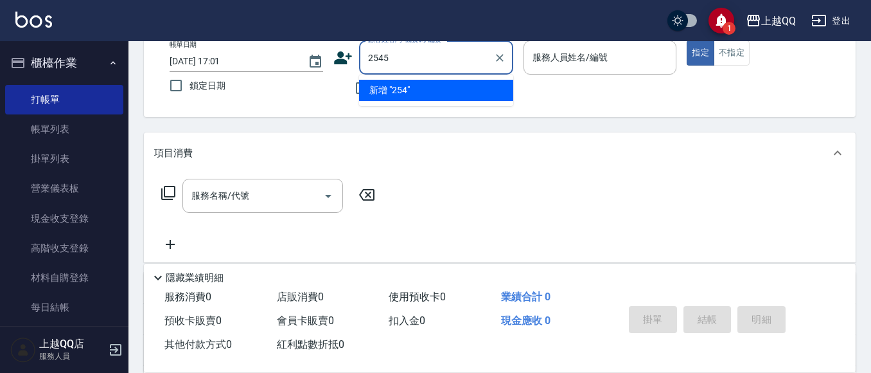
type input "2545"
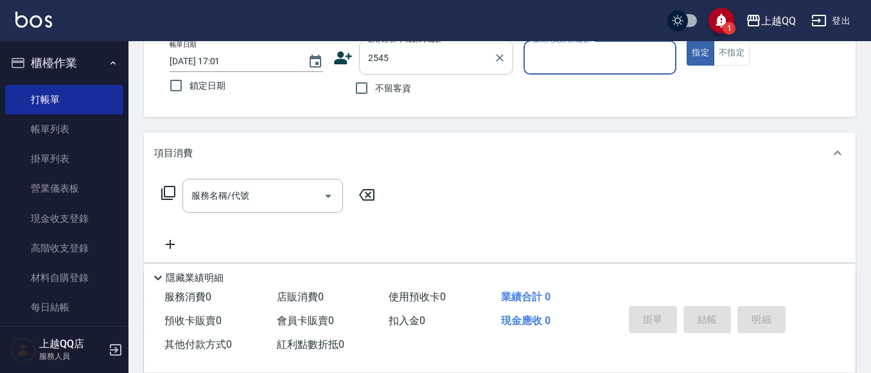
click at [687, 40] on button "指定" at bounding box center [701, 52] width 28 height 25
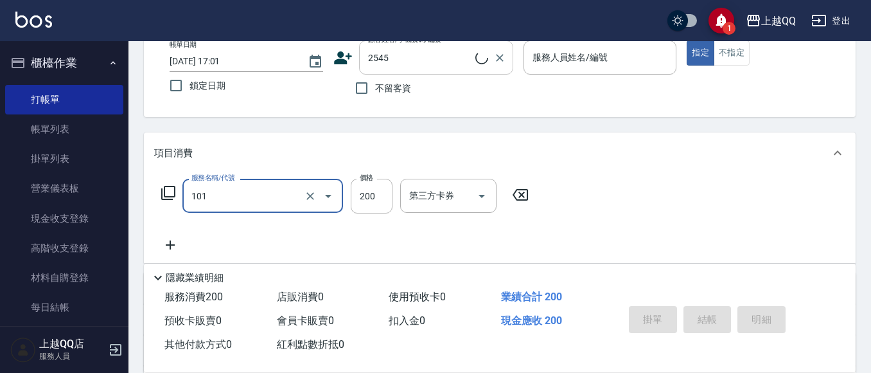
type input "101"
type input "[PERSON_NAME]/0938735908/2545"
type input "洗髮(101)"
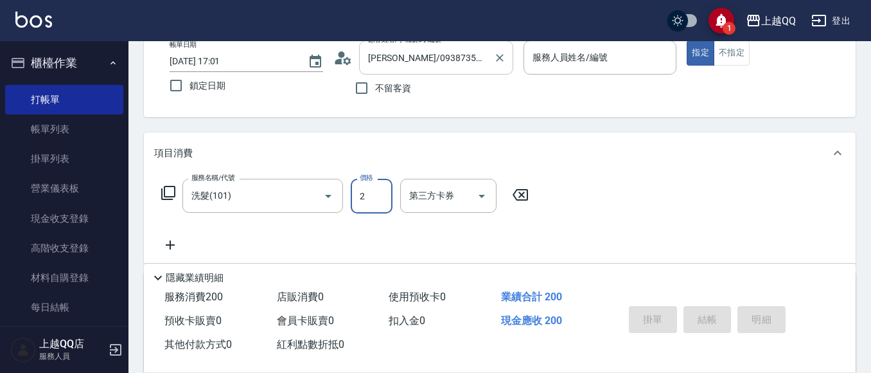
type input "23"
type input "欣樺-6"
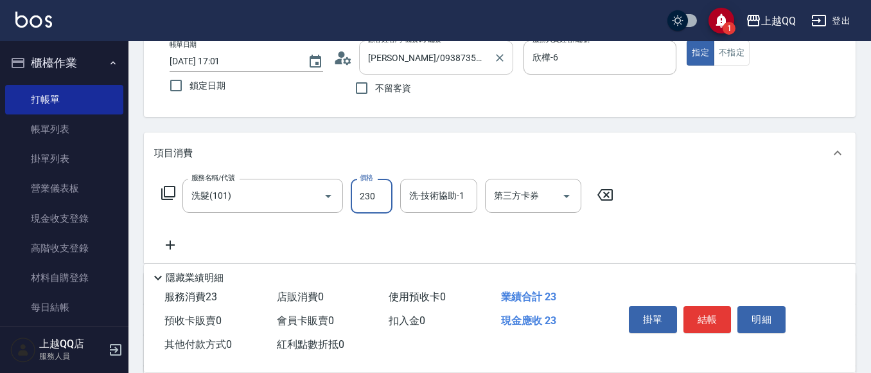
type input "230"
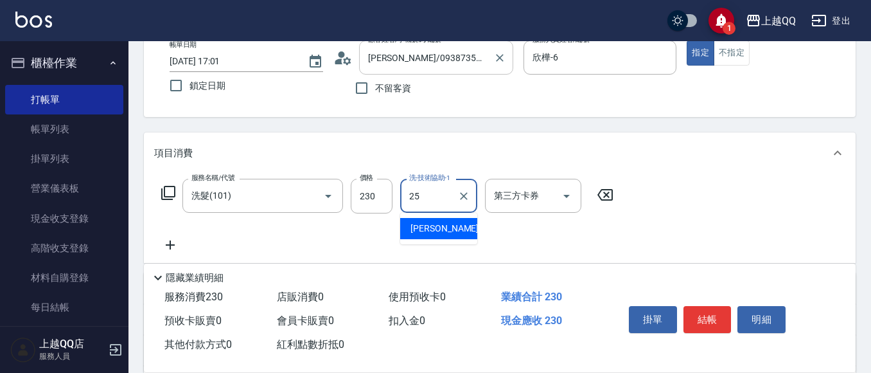
type input "[PERSON_NAME]-25"
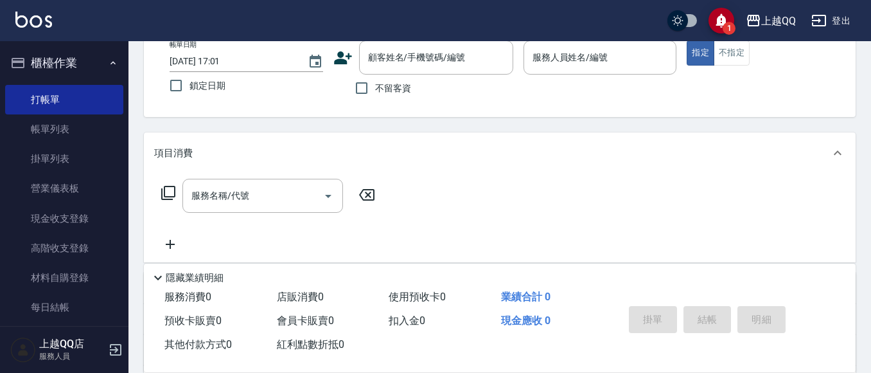
click at [378, 87] on span "不留客資" at bounding box center [393, 88] width 36 height 13
click at [375, 87] on input "不留客資" at bounding box center [361, 88] width 27 height 27
checkbox input "true"
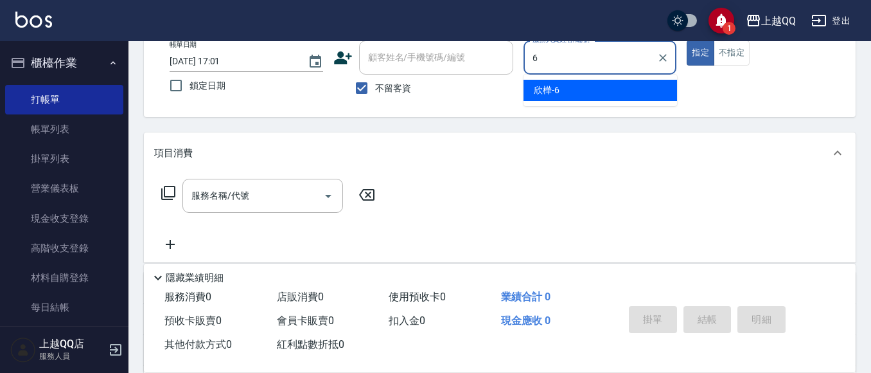
type input "欣樺-6"
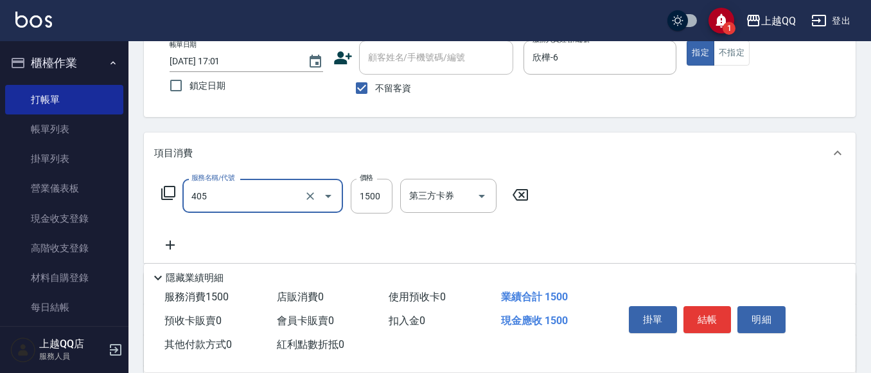
type input "設計染髮/網路(405)"
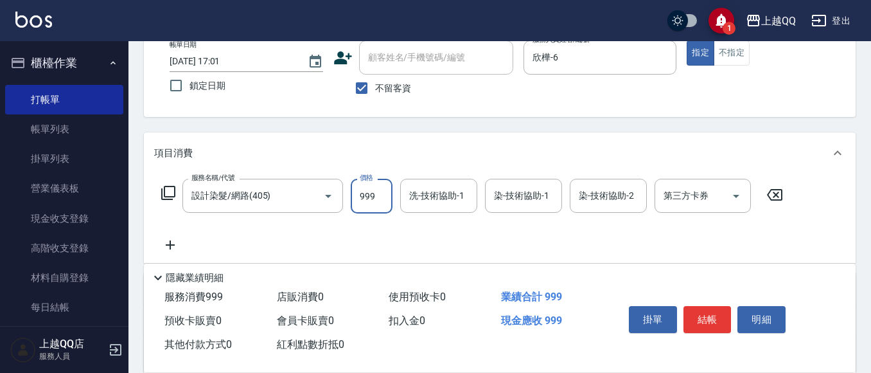
type input "999"
type input "1"
type input "[PERSON_NAME]-25"
type input "欣樺-6"
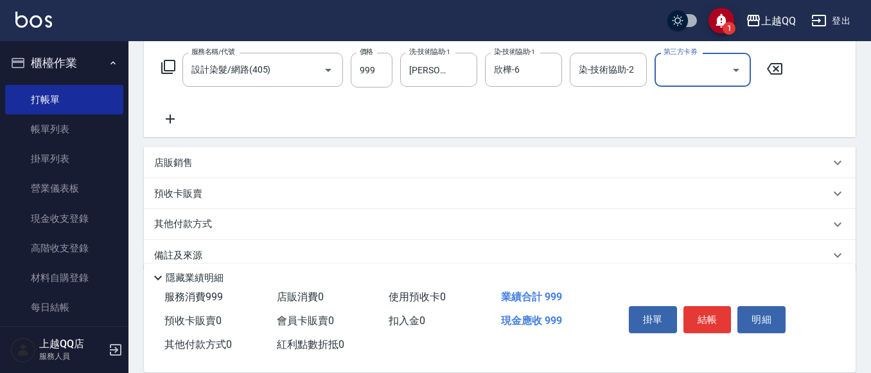
scroll to position [207, 0]
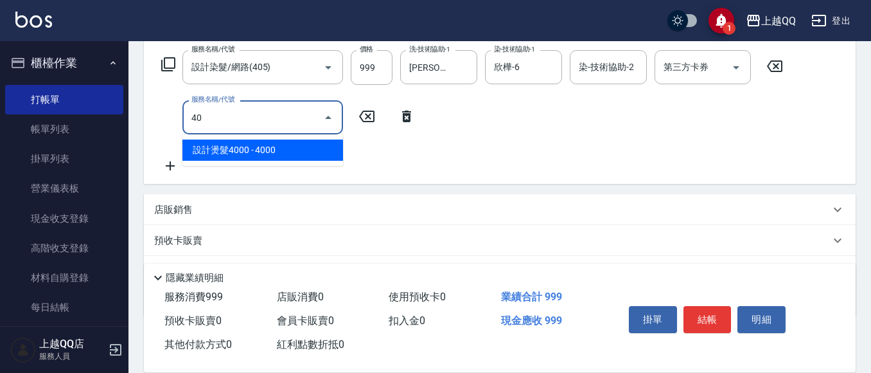
type input "4"
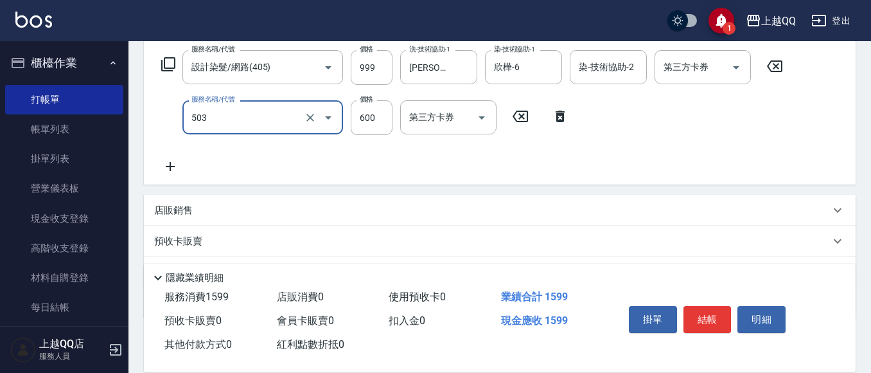
type input "小麥蛋白護髮(503)"
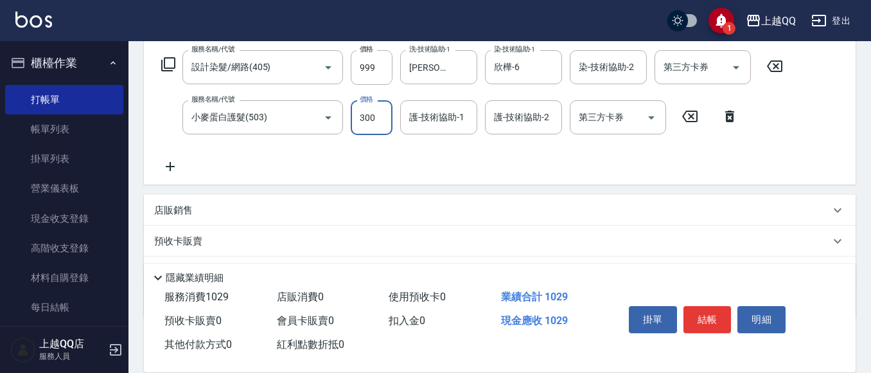
type input "300"
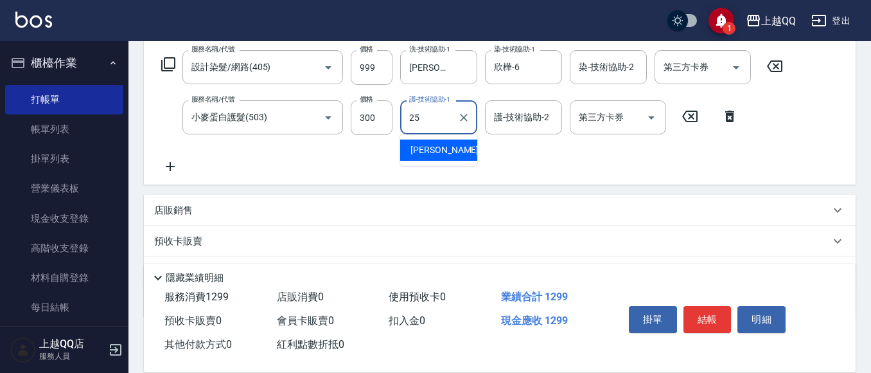
type input "[PERSON_NAME]-25"
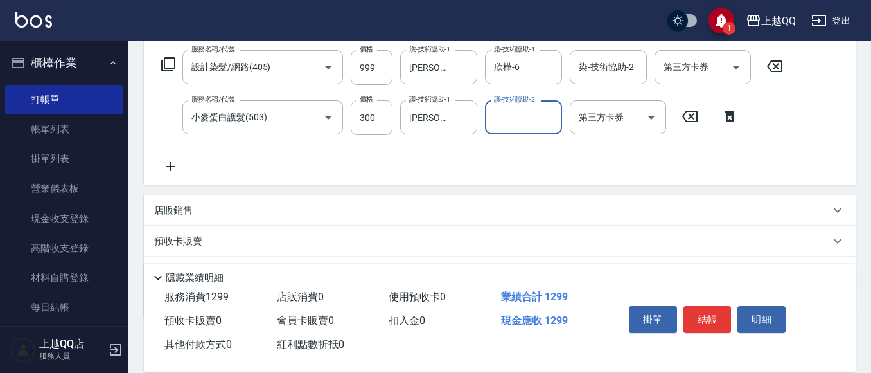
scroll to position [64, 0]
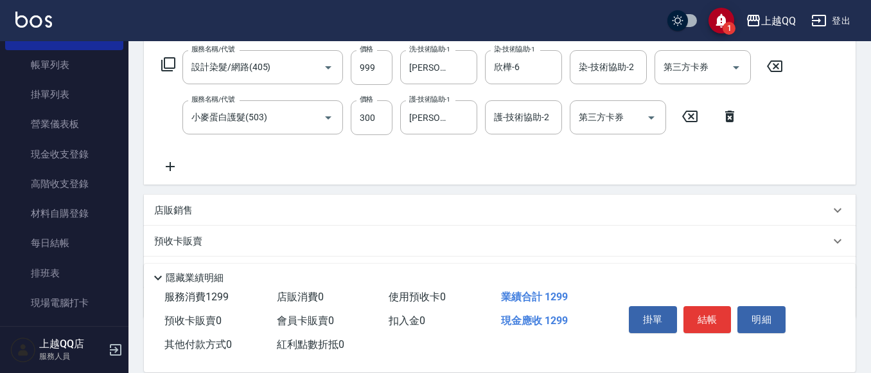
click at [179, 210] on p "店販銷售" at bounding box center [173, 210] width 39 height 13
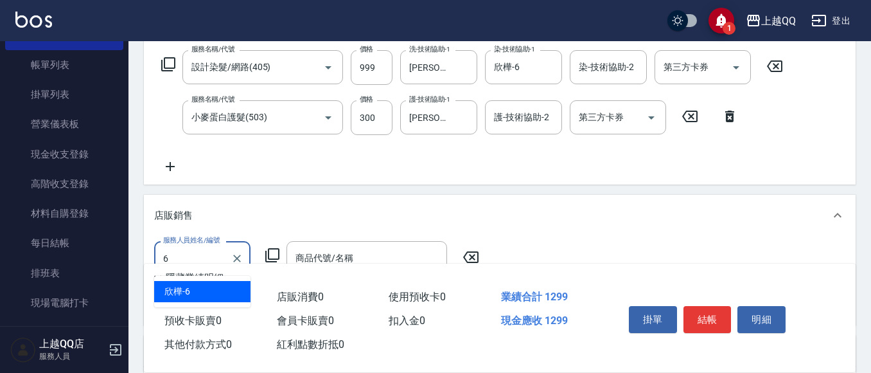
type input "欣樺-6"
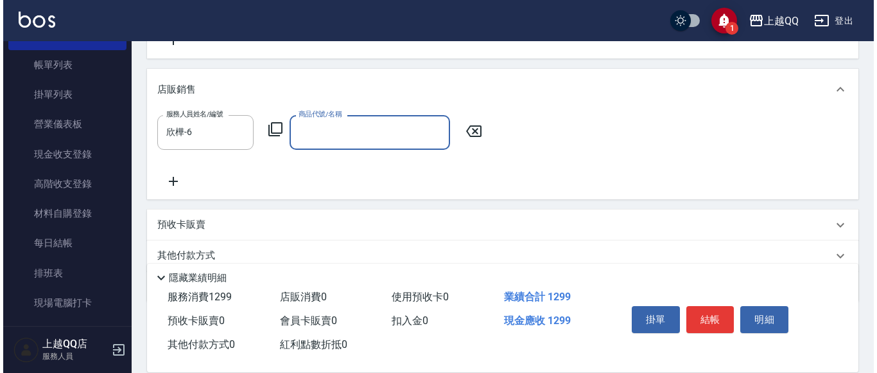
scroll to position [335, 0]
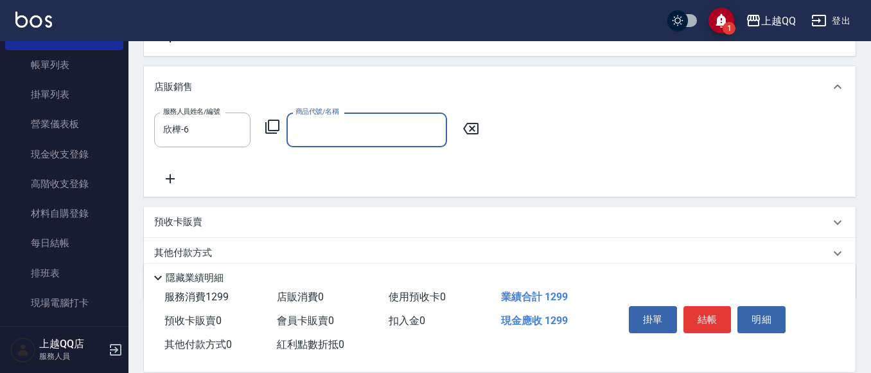
click at [267, 130] on icon at bounding box center [272, 126] width 15 height 15
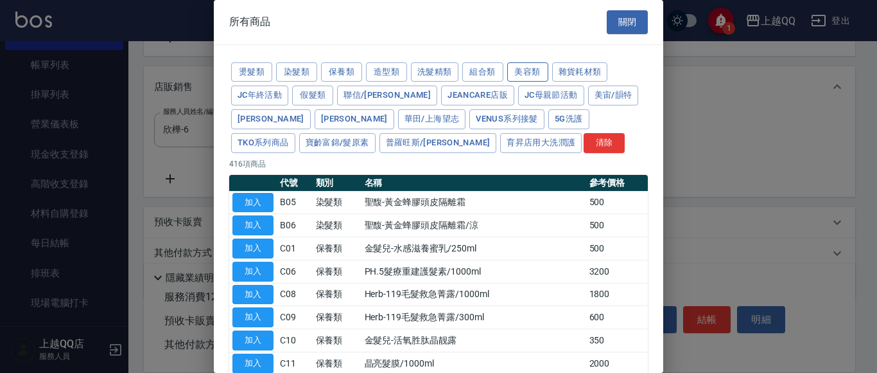
click at [528, 65] on button "美容類" at bounding box center [527, 72] width 41 height 20
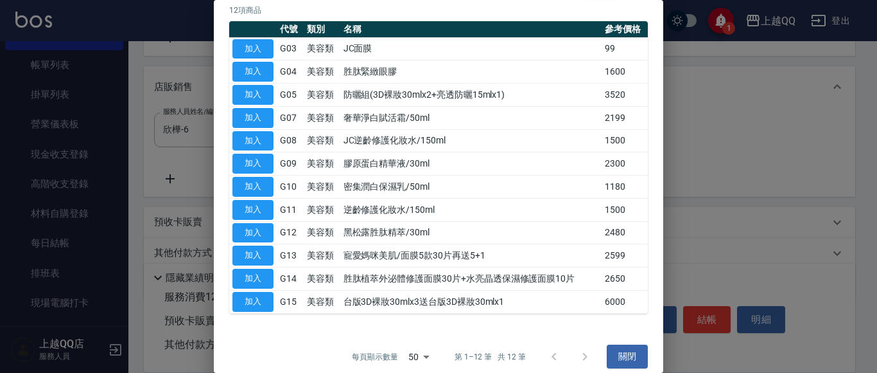
scroll to position [165, 0]
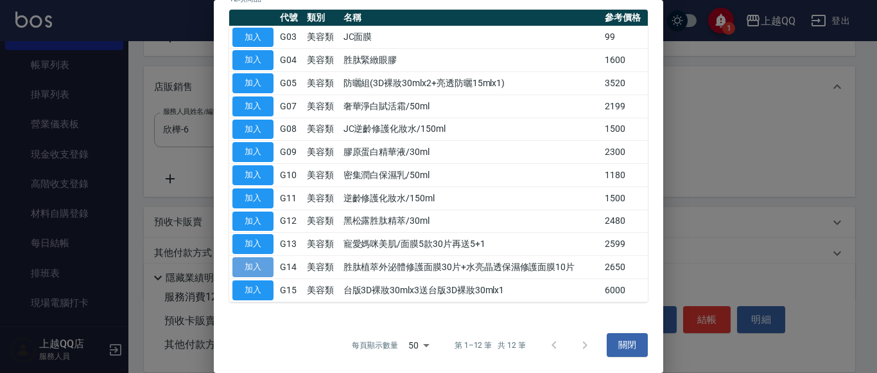
click at [261, 267] on button "加入" at bounding box center [253, 267] width 41 height 20
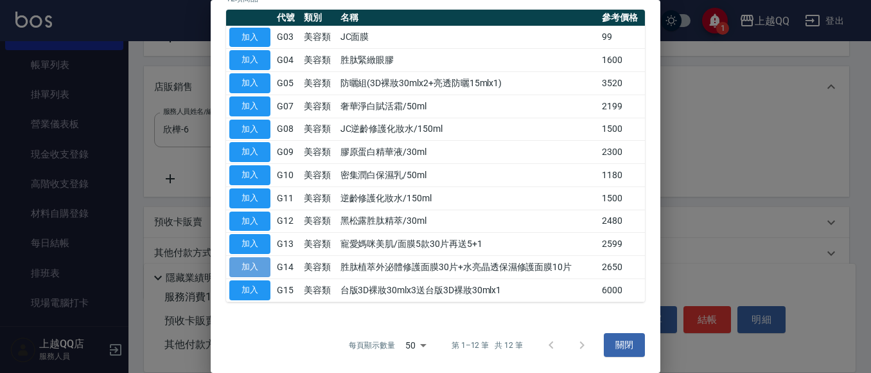
type input "胜肽植萃外泌體修護面膜30片+水亮晶透保濕修護面膜10片"
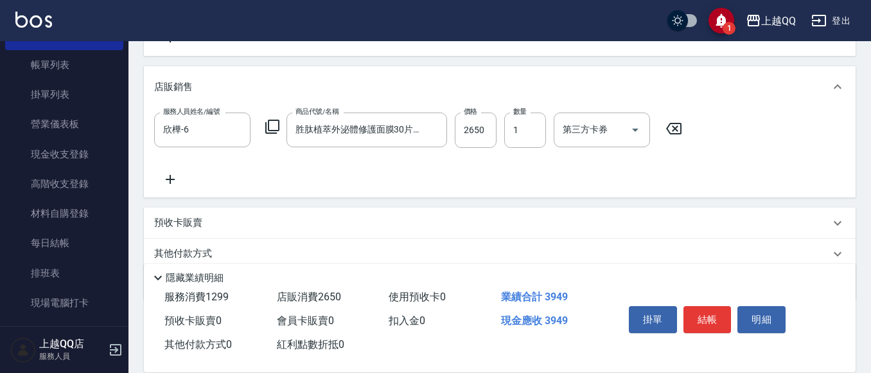
click at [275, 123] on icon at bounding box center [272, 126] width 15 height 15
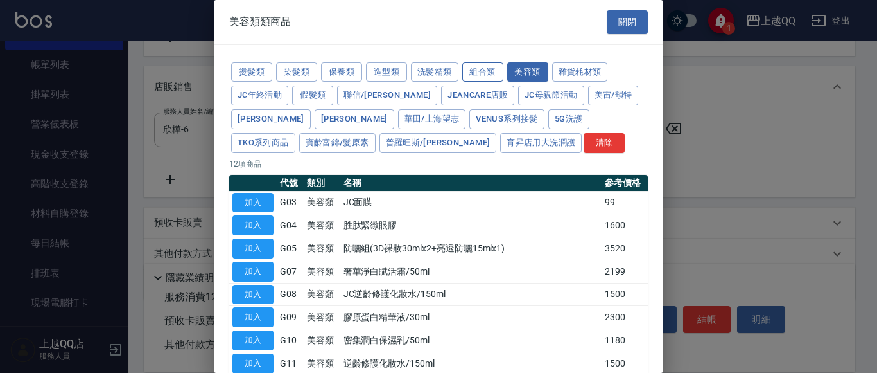
click at [482, 70] on button "組合類" at bounding box center [483, 72] width 41 height 20
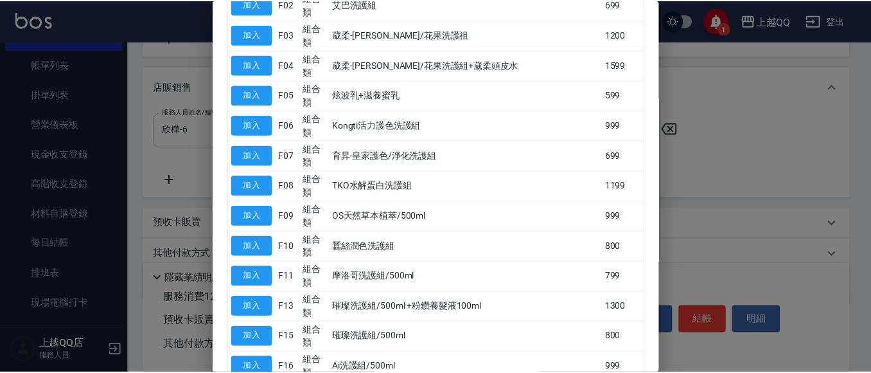
scroll to position [321, 0]
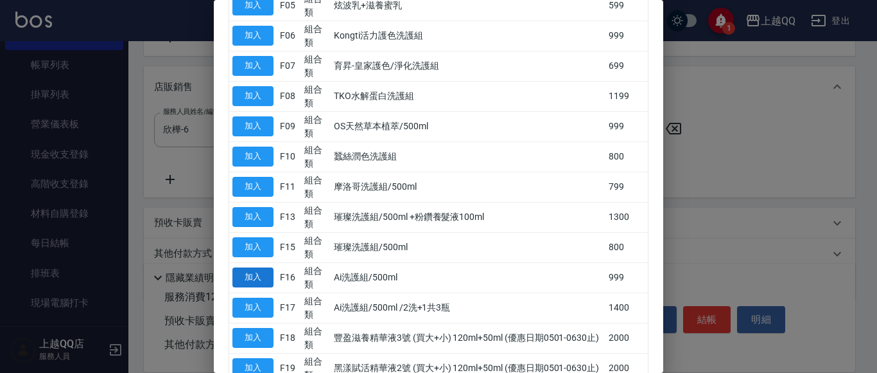
click at [263, 284] on button "加入" at bounding box center [253, 277] width 41 height 20
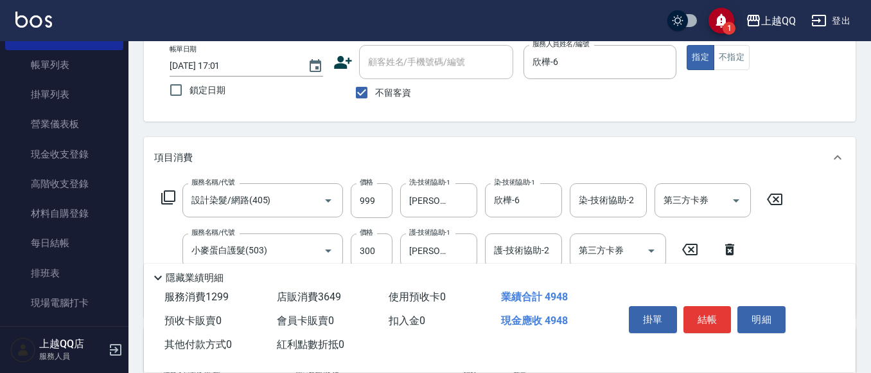
scroll to position [14, 0]
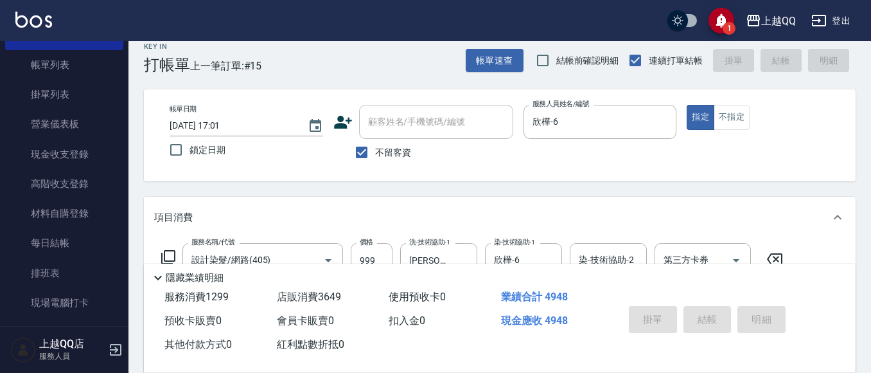
type input "[DATE] 17:02"
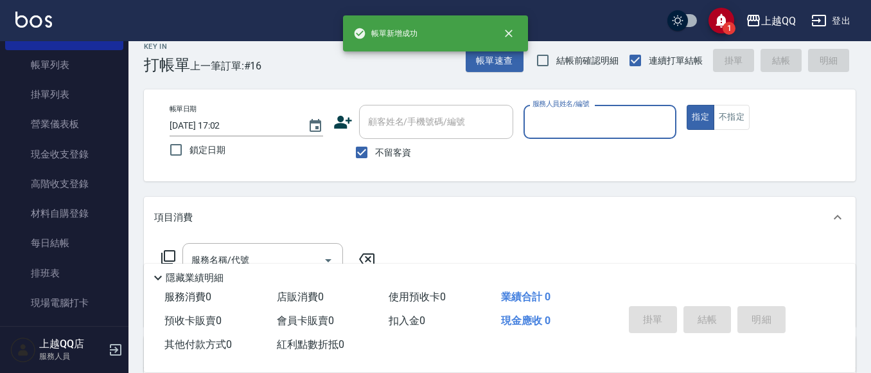
scroll to position [70, 0]
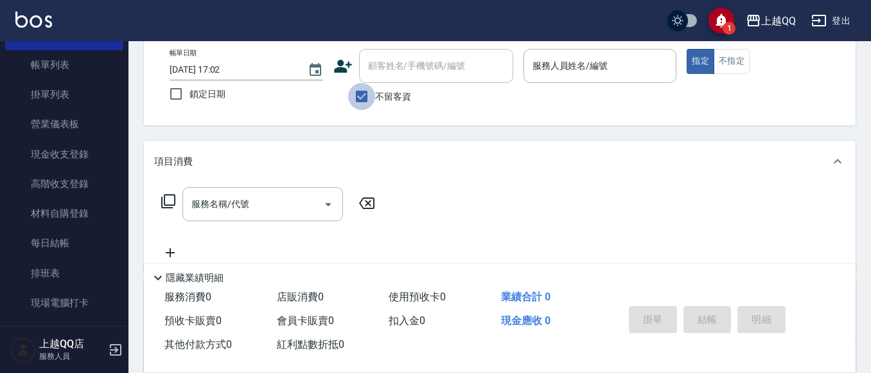
drag, startPoint x: 370, startPoint y: 99, endPoint x: 394, endPoint y: 61, distance: 44.7
click at [371, 96] on input "不留客資" at bounding box center [361, 96] width 27 height 27
checkbox input "false"
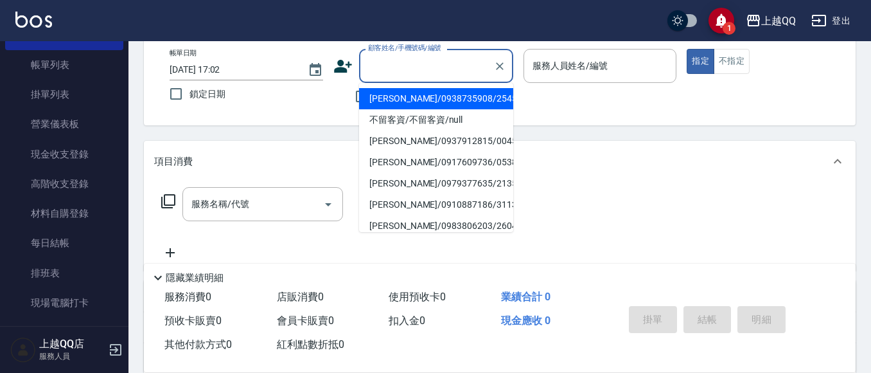
click at [394, 61] on input "顧客姓名/手機號碼/編號" at bounding box center [426, 66] width 123 height 22
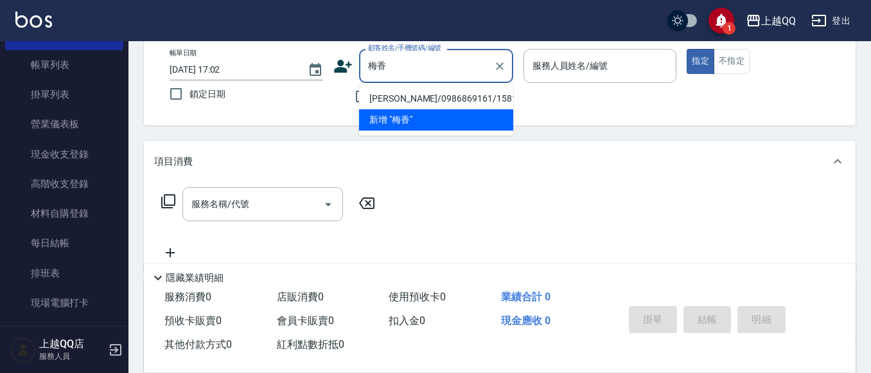
click at [405, 98] on li "[PERSON_NAME]/0986869161/1581" at bounding box center [436, 98] width 154 height 21
type input "[PERSON_NAME]/0986869161/1581"
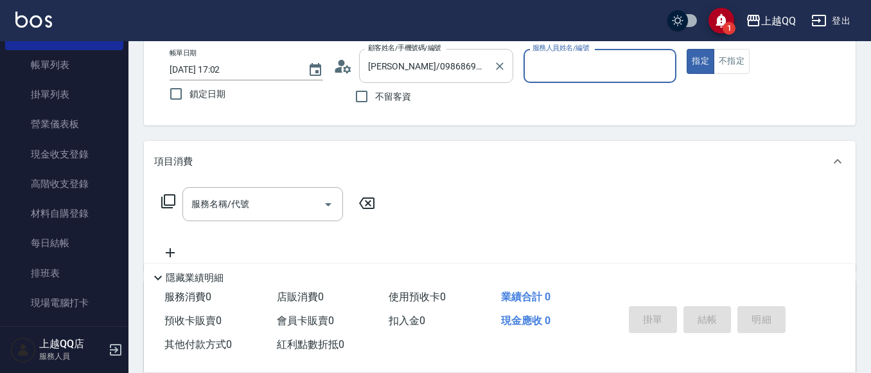
type input "欣樺-6"
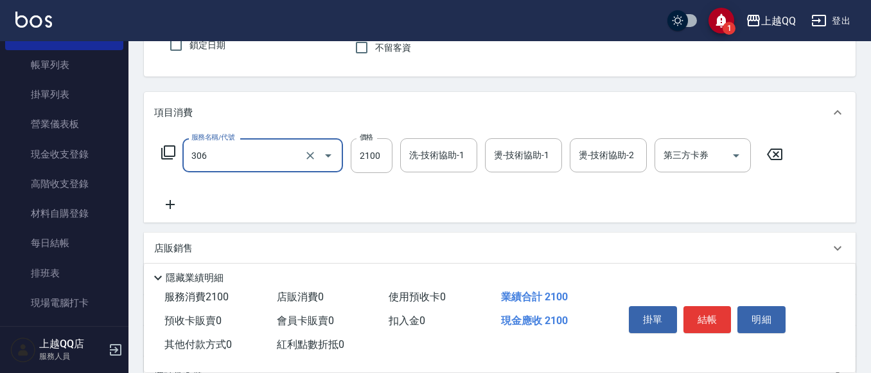
type input "設計燙髮2100(306)"
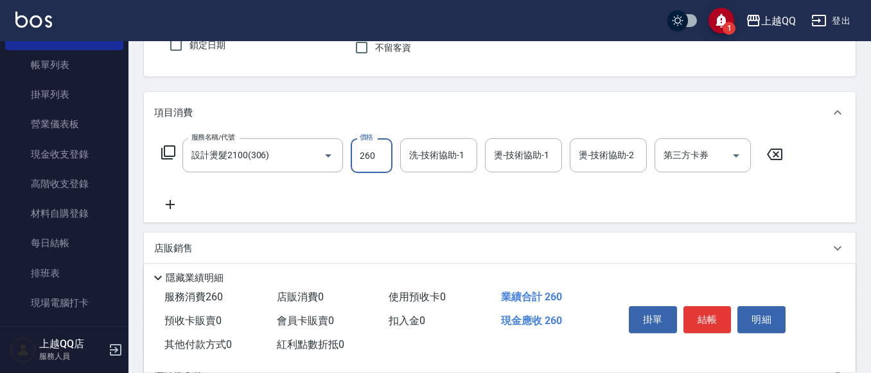
type input "2600"
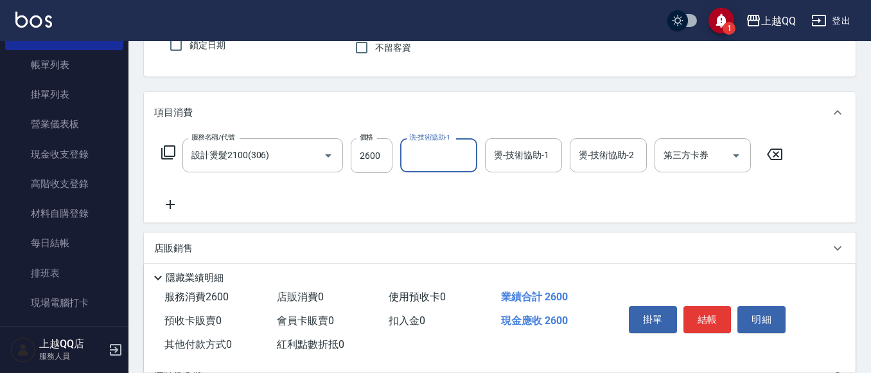
type input "6"
type input "[PERSON_NAME]-25"
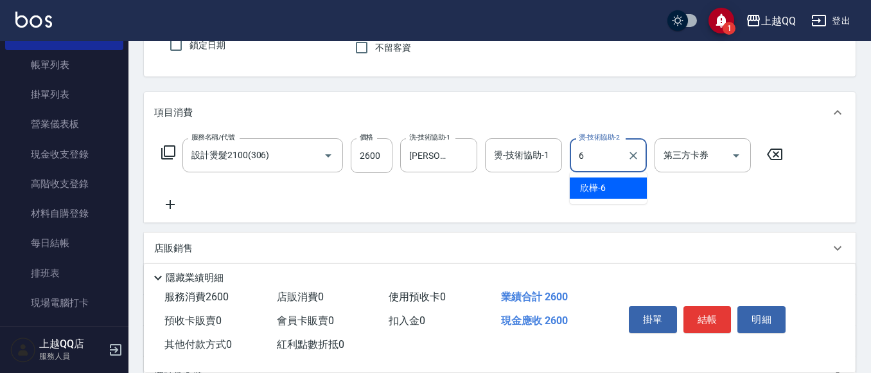
type input "欣樺-6"
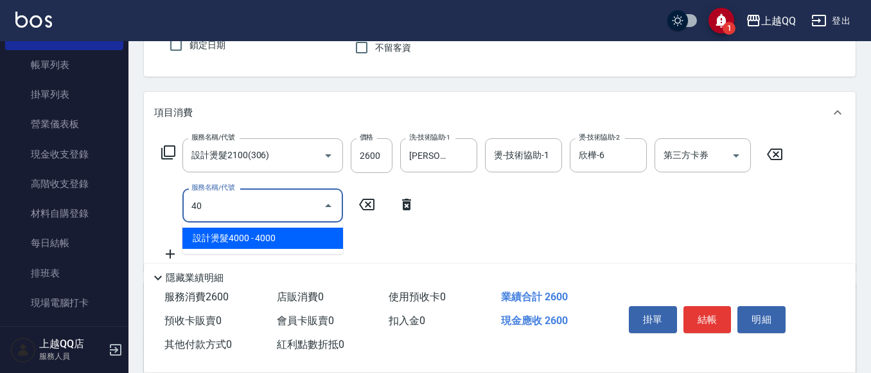
type input "4"
type input "小麥蛋白護髮(503)"
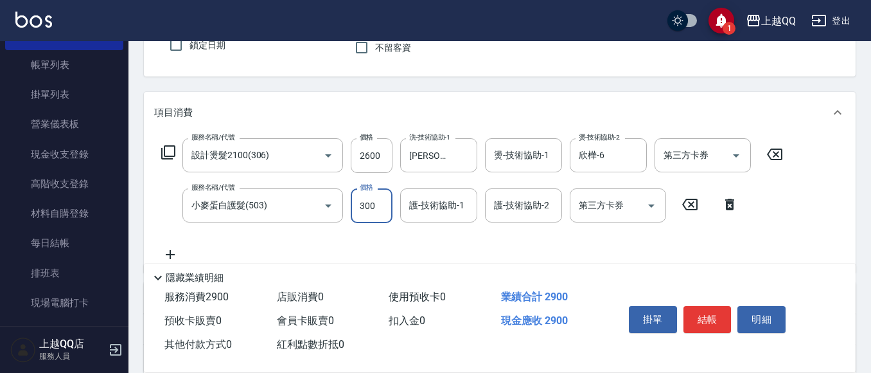
type input "300"
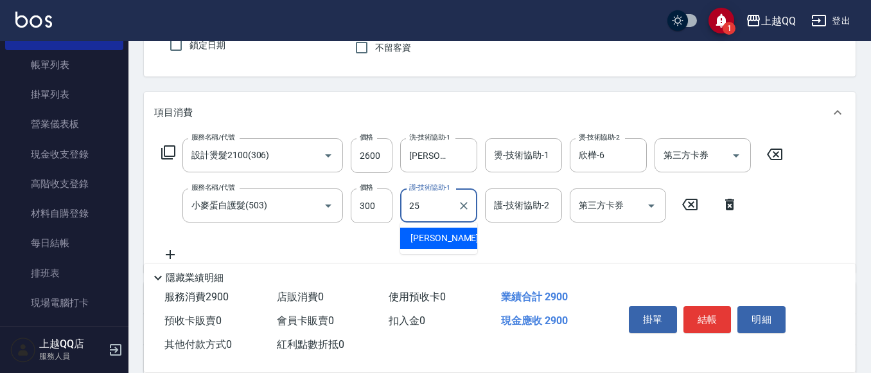
type input "[PERSON_NAME]-25"
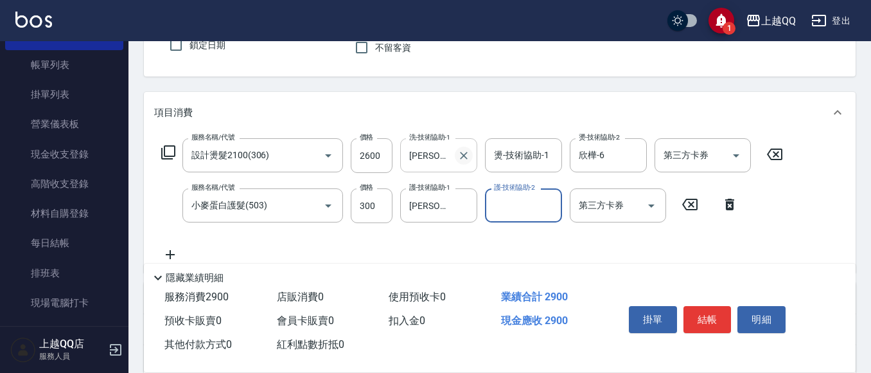
drag, startPoint x: 464, startPoint y: 152, endPoint x: 529, endPoint y: 191, distance: 75.8
click at [465, 153] on icon "Clear" at bounding box center [463, 155] width 13 height 13
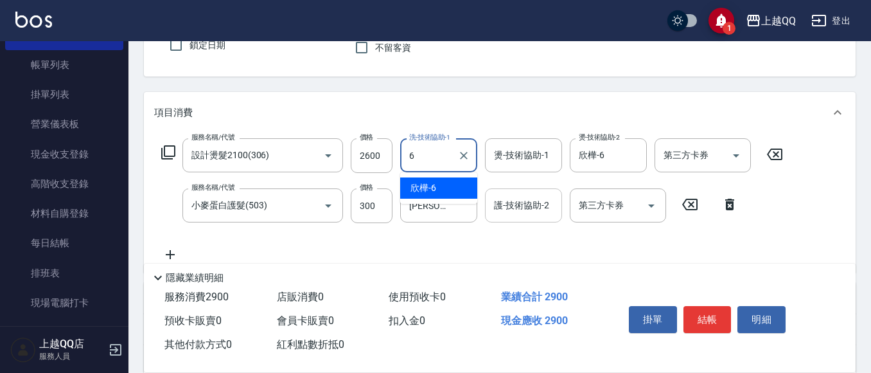
type input "欣樺-6"
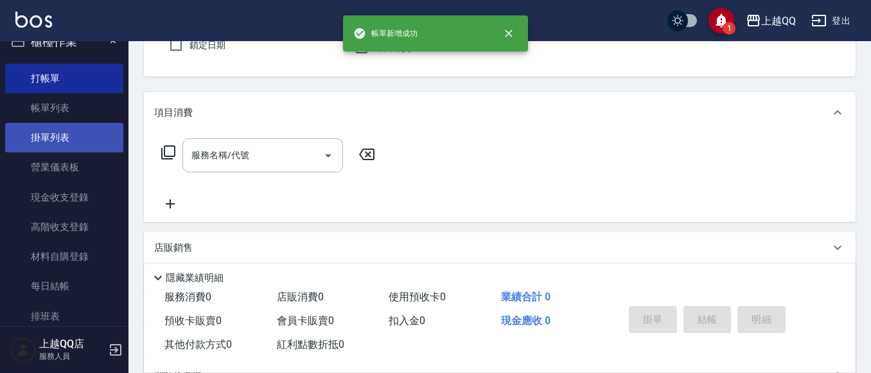
scroll to position [0, 0]
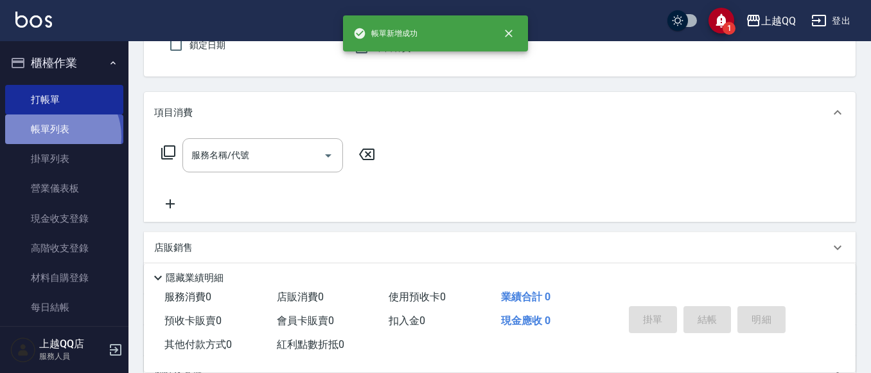
click at [56, 136] on link "帳單列表" at bounding box center [64, 129] width 118 height 30
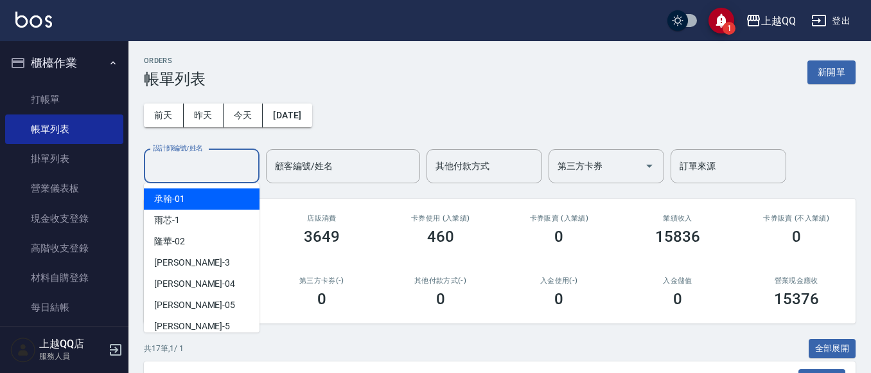
drag, startPoint x: 188, startPoint y: 164, endPoint x: 256, endPoint y: 69, distance: 116.9
click at [193, 163] on input "設計師編號/姓名" at bounding box center [202, 166] width 104 height 22
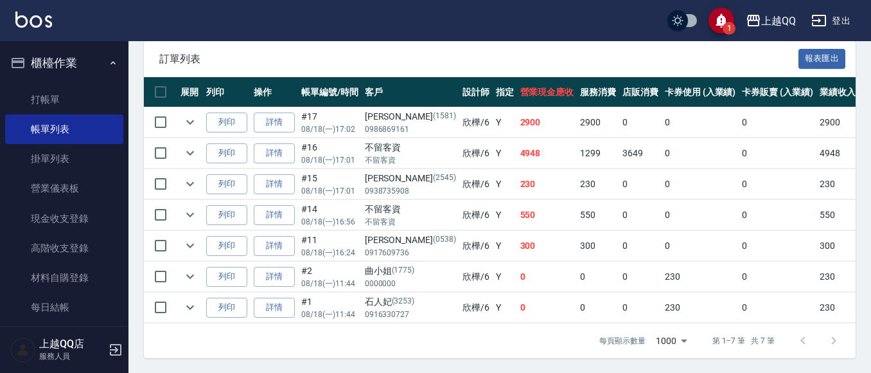
scroll to position [331, 0]
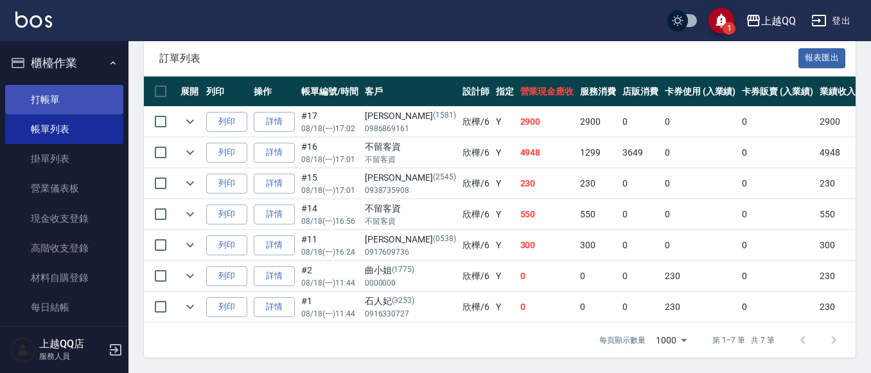
type input "欣樺-6"
click at [35, 91] on link "打帳單" at bounding box center [64, 100] width 118 height 30
